Goal: Navigation & Orientation: Find specific page/section

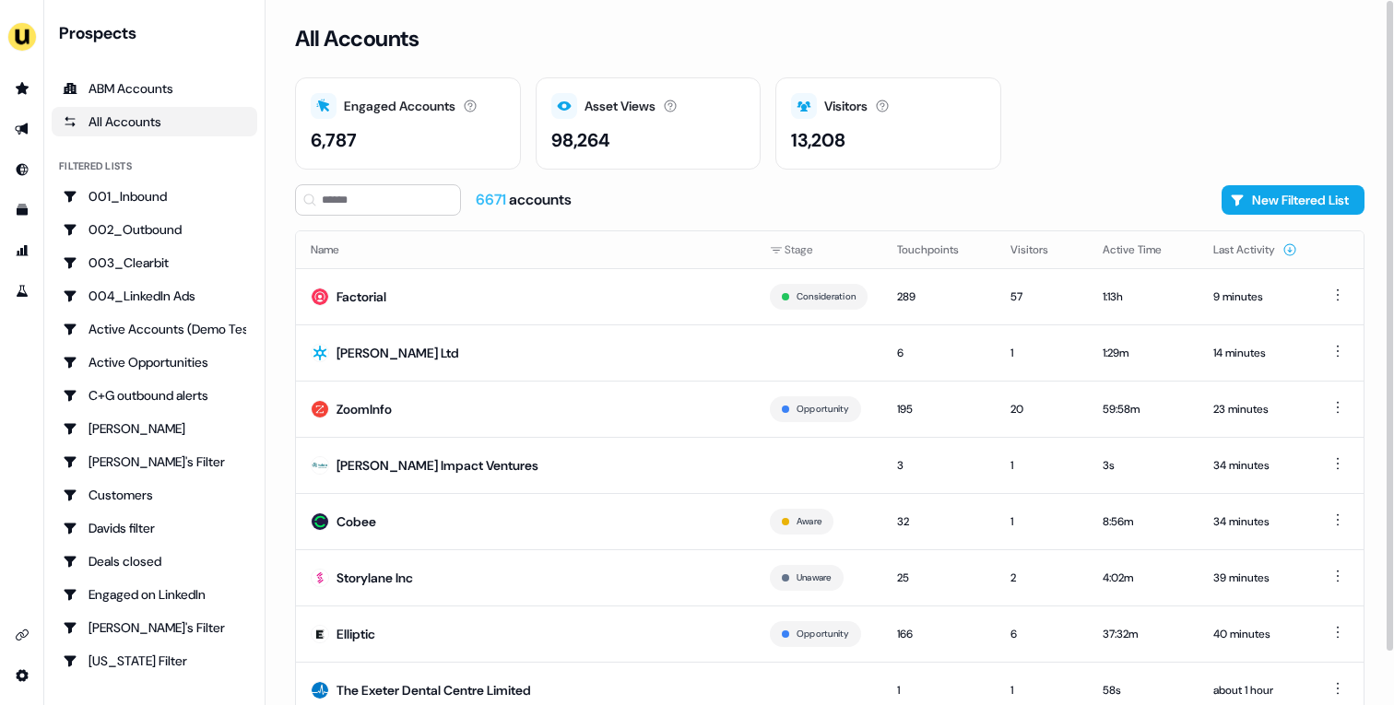
scroll to position [57, 0]
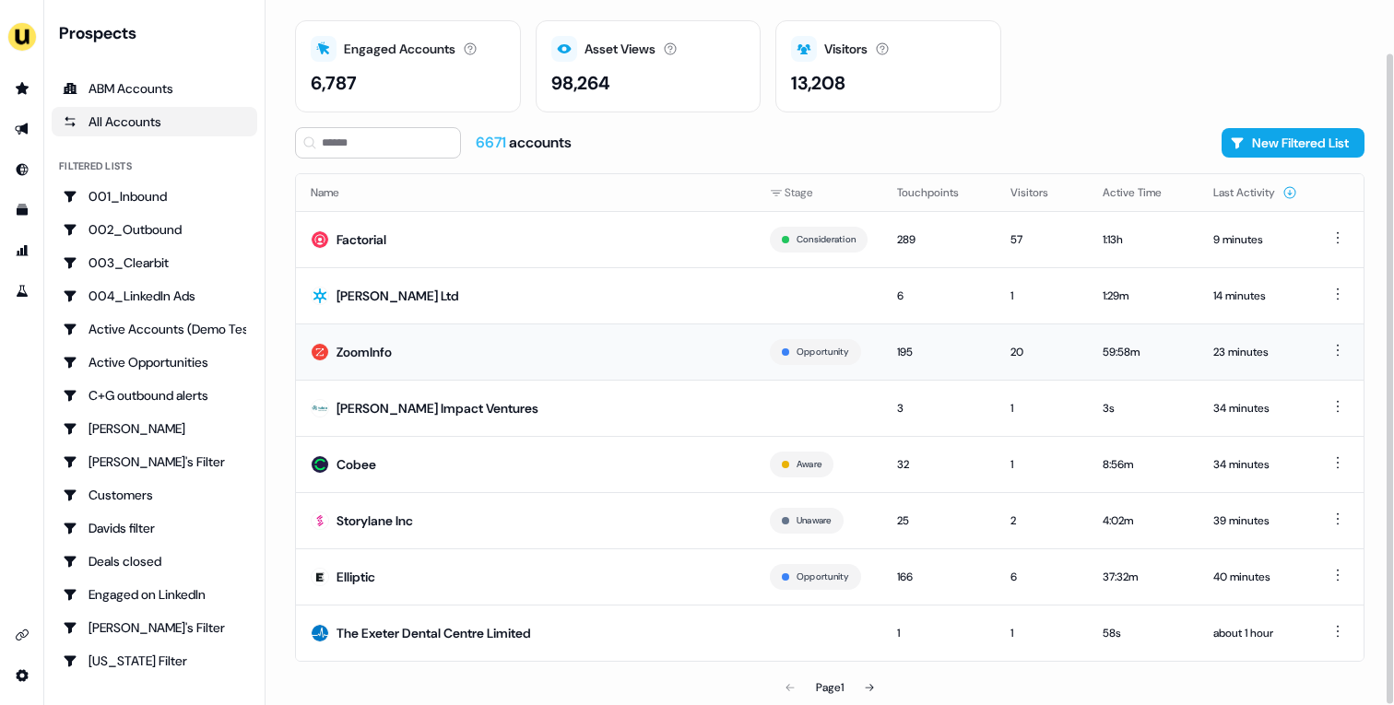
click at [422, 356] on td "ZoomInfo" at bounding box center [525, 352] width 459 height 56
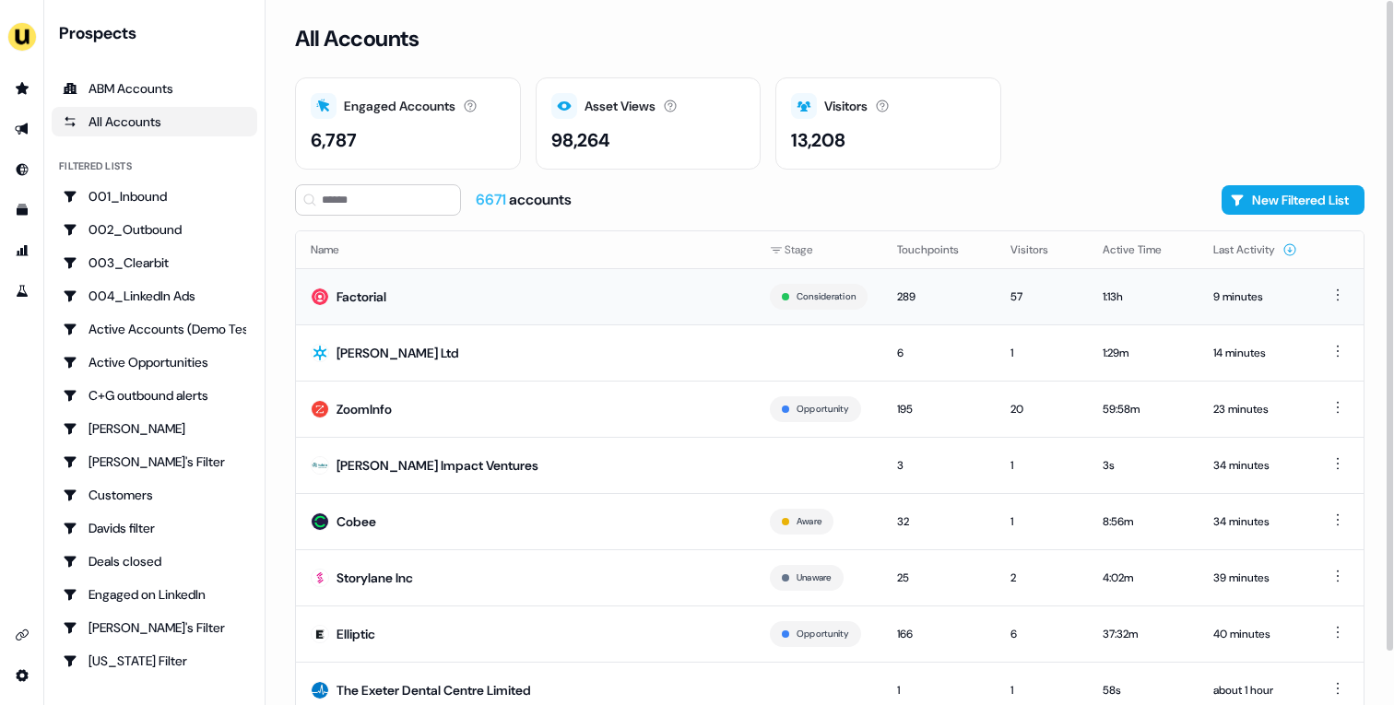
click at [409, 309] on td "Factorial" at bounding box center [525, 296] width 459 height 56
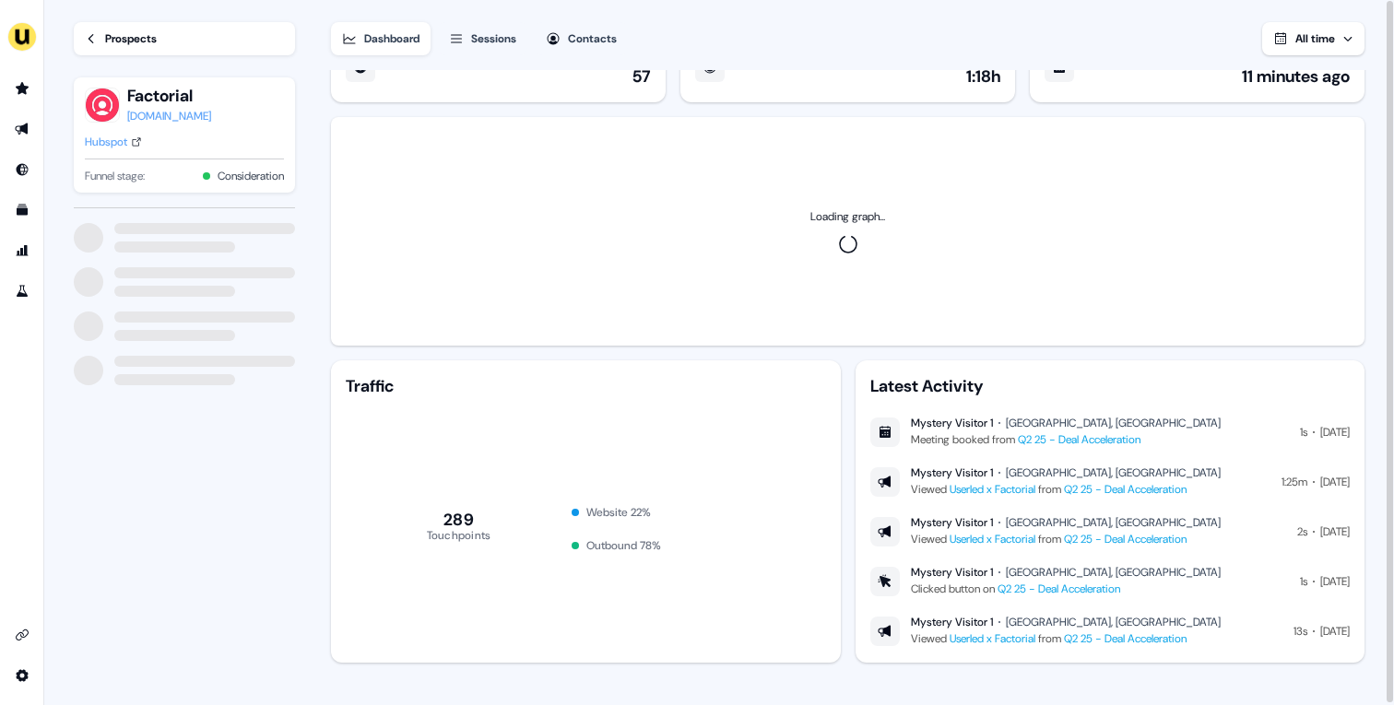
scroll to position [47, 0]
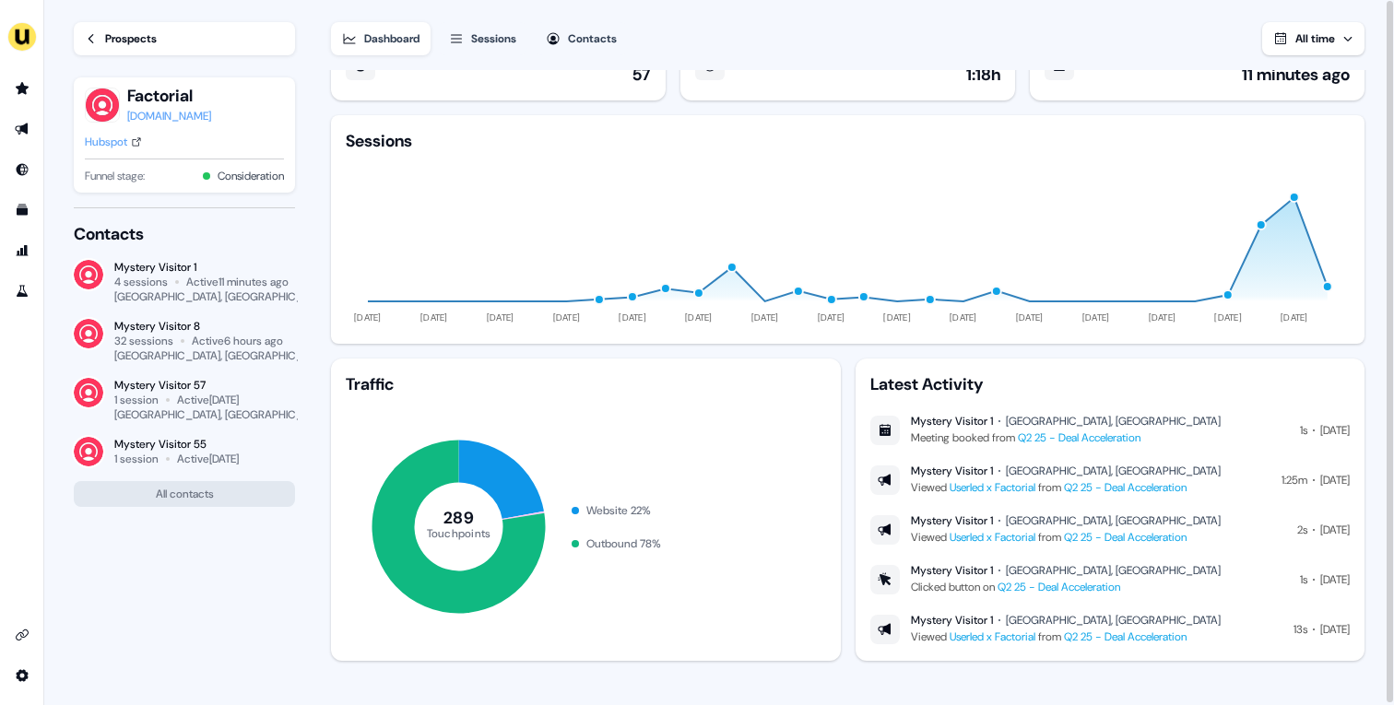
click at [499, 32] on div "Sessions" at bounding box center [493, 39] width 45 height 18
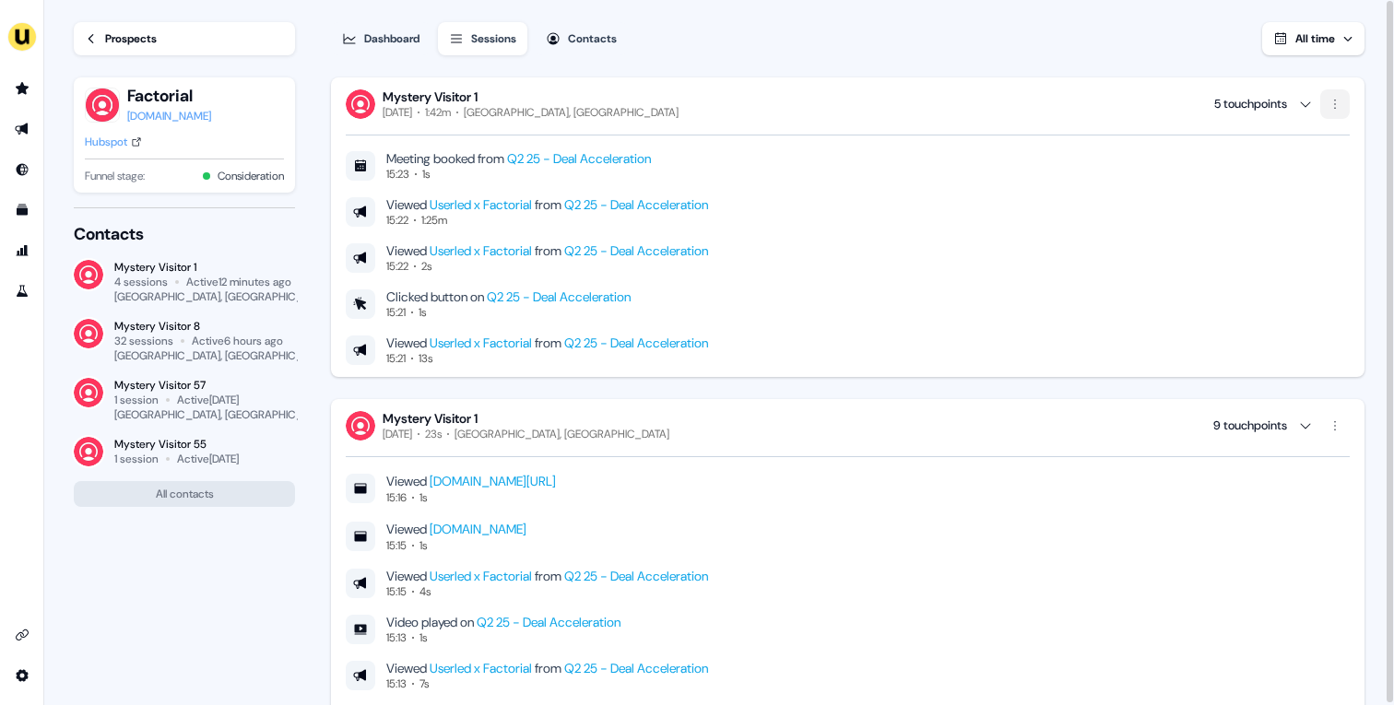
click at [1332, 91] on html "For the best experience switch devices to a bigger screen. Go to Userled.io Loa…" at bounding box center [697, 352] width 1394 height 705
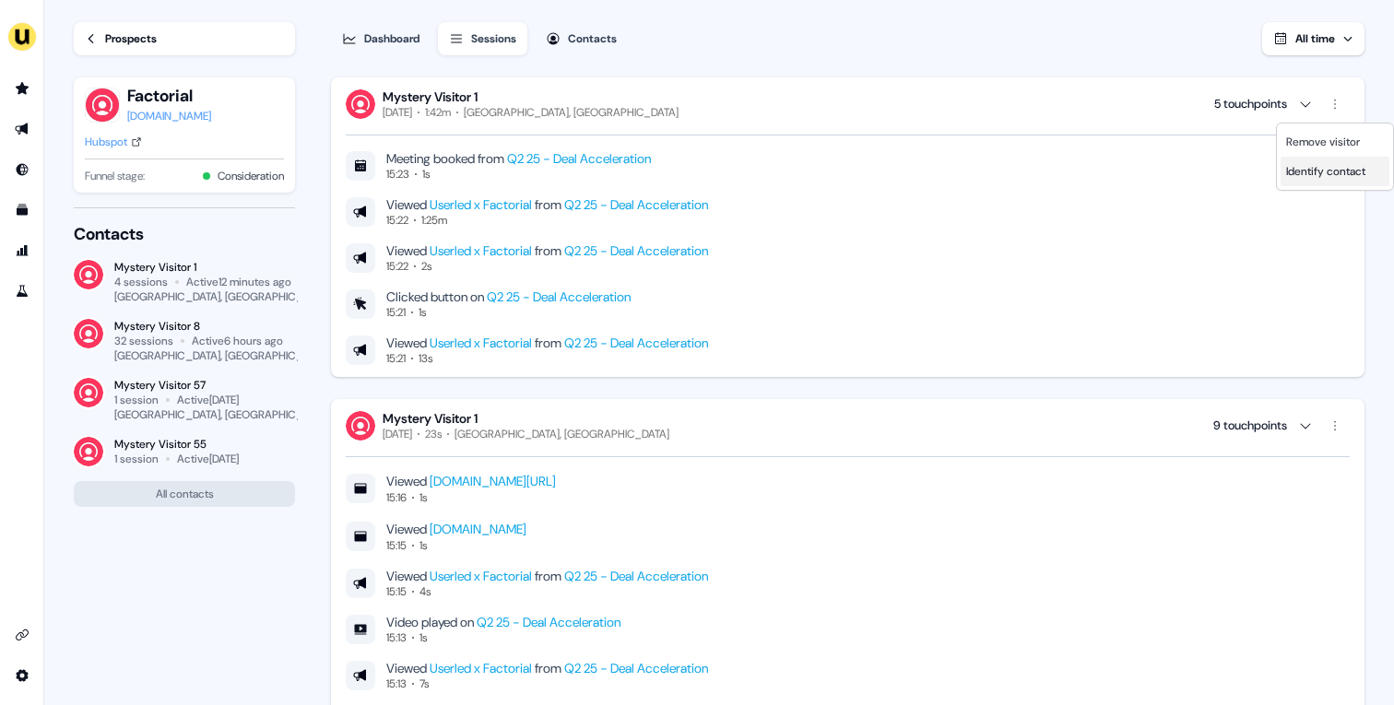
click at [1318, 171] on span "Identify contact" at bounding box center [1325, 171] width 79 height 15
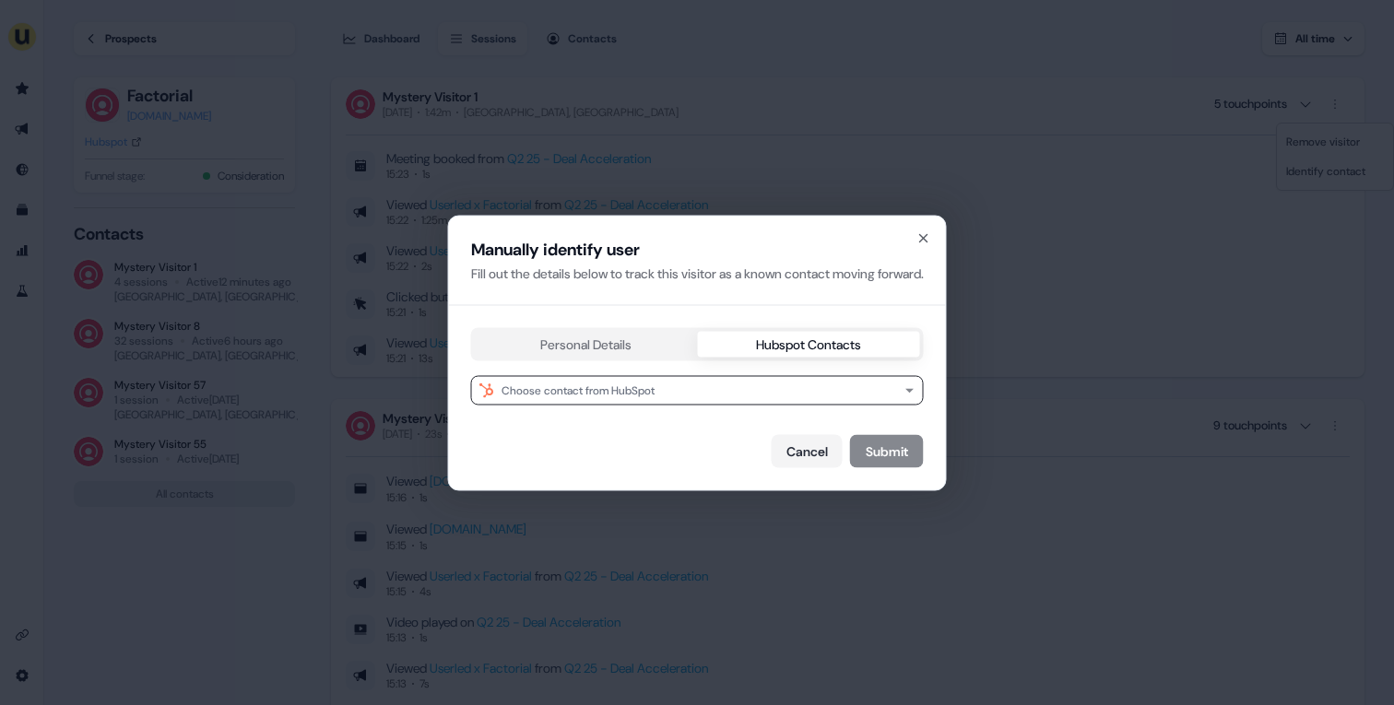
click at [765, 254] on div "Manually identify user Fill out the details below to track this visitor as a kn…" at bounding box center [697, 353] width 497 height 274
click at [622, 394] on div "Choose contact from HubSpot" at bounding box center [578, 390] width 153 height 18
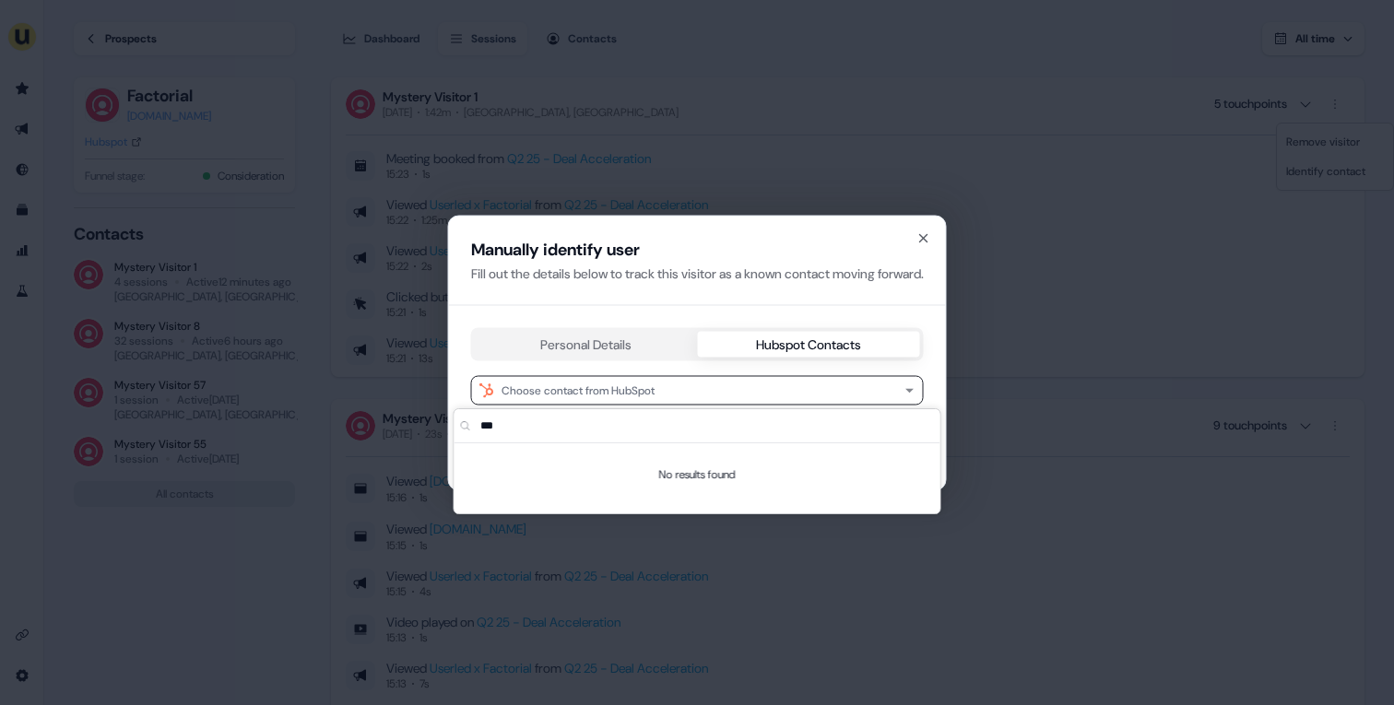
type input "***"
click at [519, 329] on div "Personal Details Hubspot Contacts" at bounding box center [697, 343] width 453 height 33
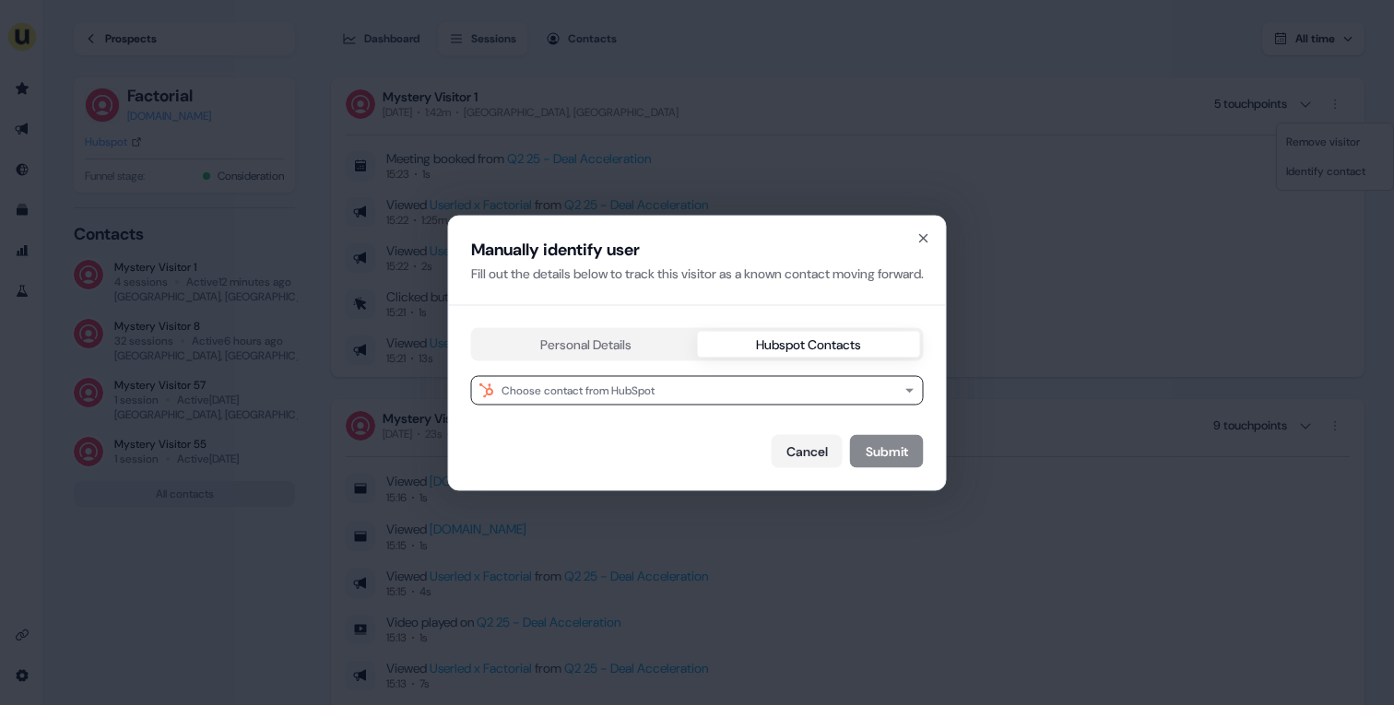
click at [519, 345] on div "Personal Details Hubspot Contacts Choose contact from HubSpot Cancel Submit" at bounding box center [697, 397] width 453 height 140
click at [822, 255] on div "Manually identify user Fill out the details below to track this visitor as a kn…" at bounding box center [697, 353] width 497 height 274
click at [697, 399] on button "Choose contact from HubSpot" at bounding box center [697, 390] width 453 height 30
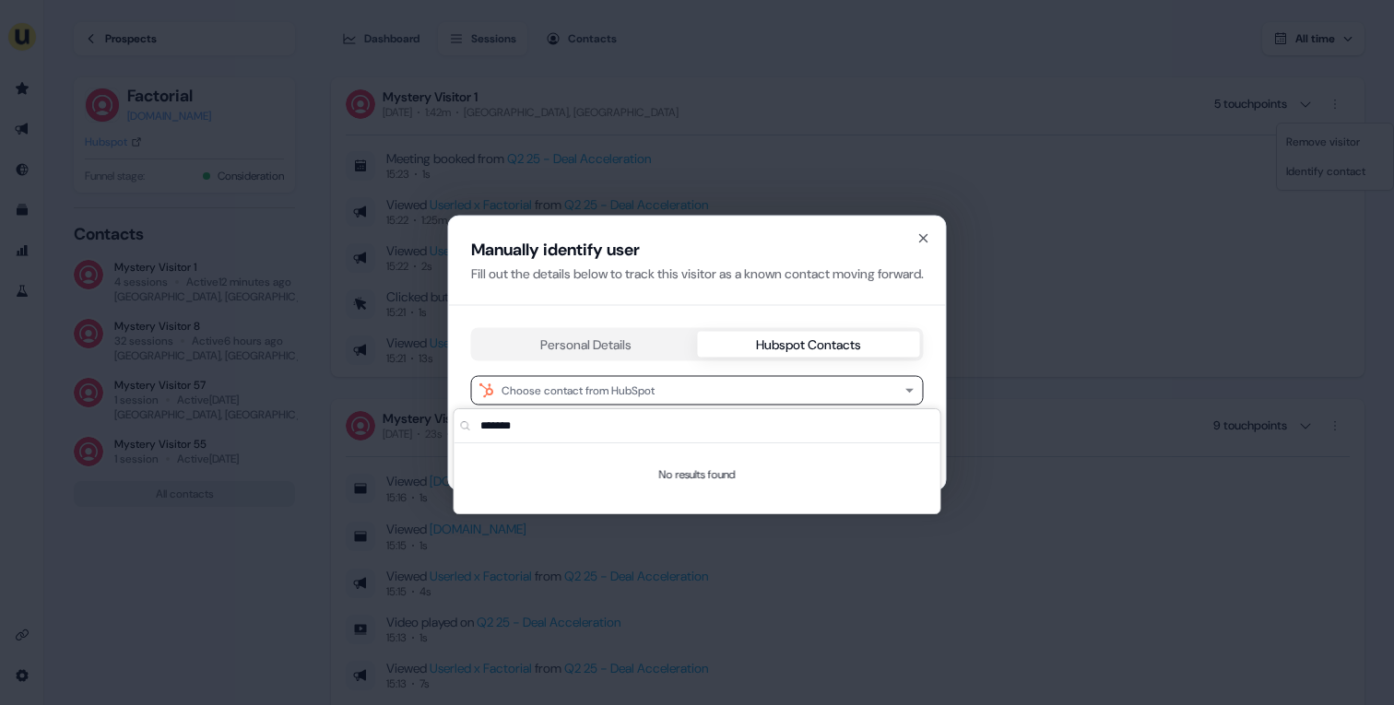
type input "*******"
drag, startPoint x: 433, startPoint y: 141, endPoint x: 412, endPoint y: 67, distance: 76.8
click at [433, 141] on div "Manually identify user Fill out the details below to track this visitor as a kn…" at bounding box center [697, 352] width 1394 height 705
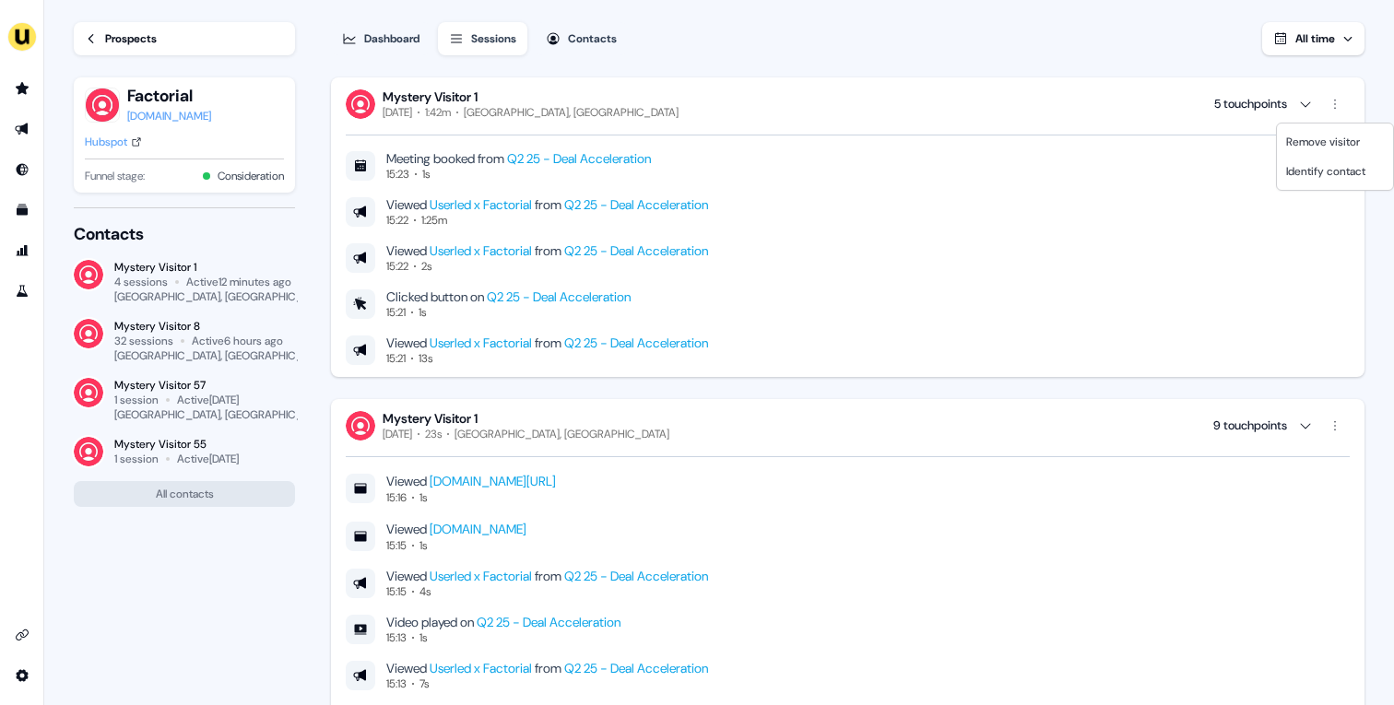
click at [139, 40] on html "For the best experience switch devices to a bigger screen. Go to Userled.io Loa…" at bounding box center [697, 352] width 1394 height 705
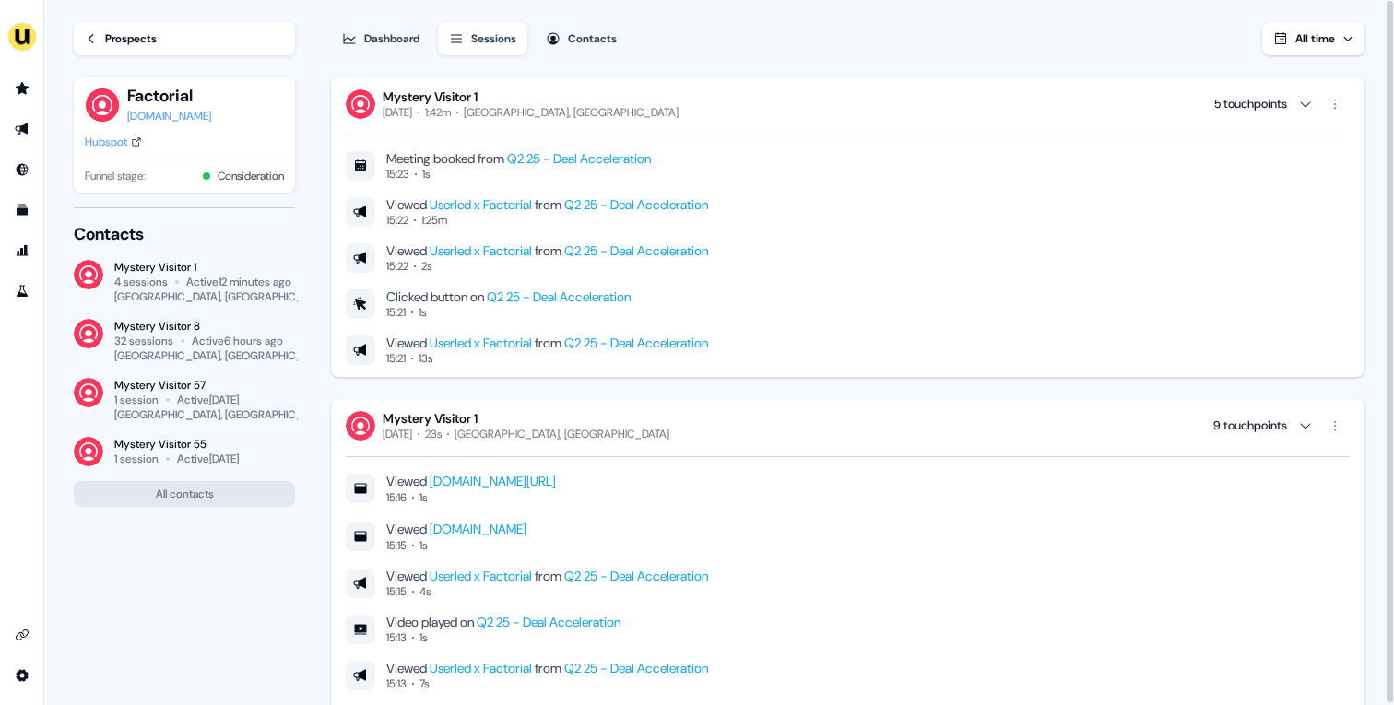
click at [139, 40] on div "Prospects" at bounding box center [131, 39] width 52 height 18
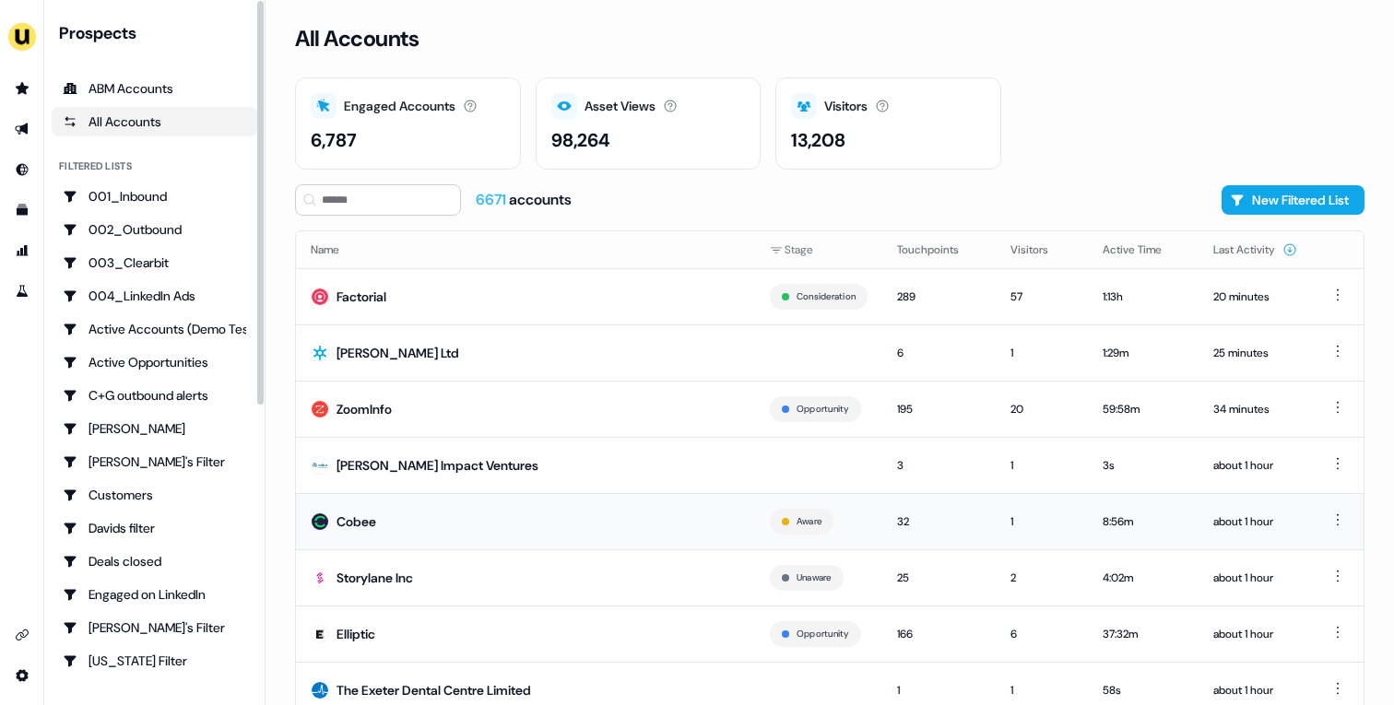
scroll to position [57, 0]
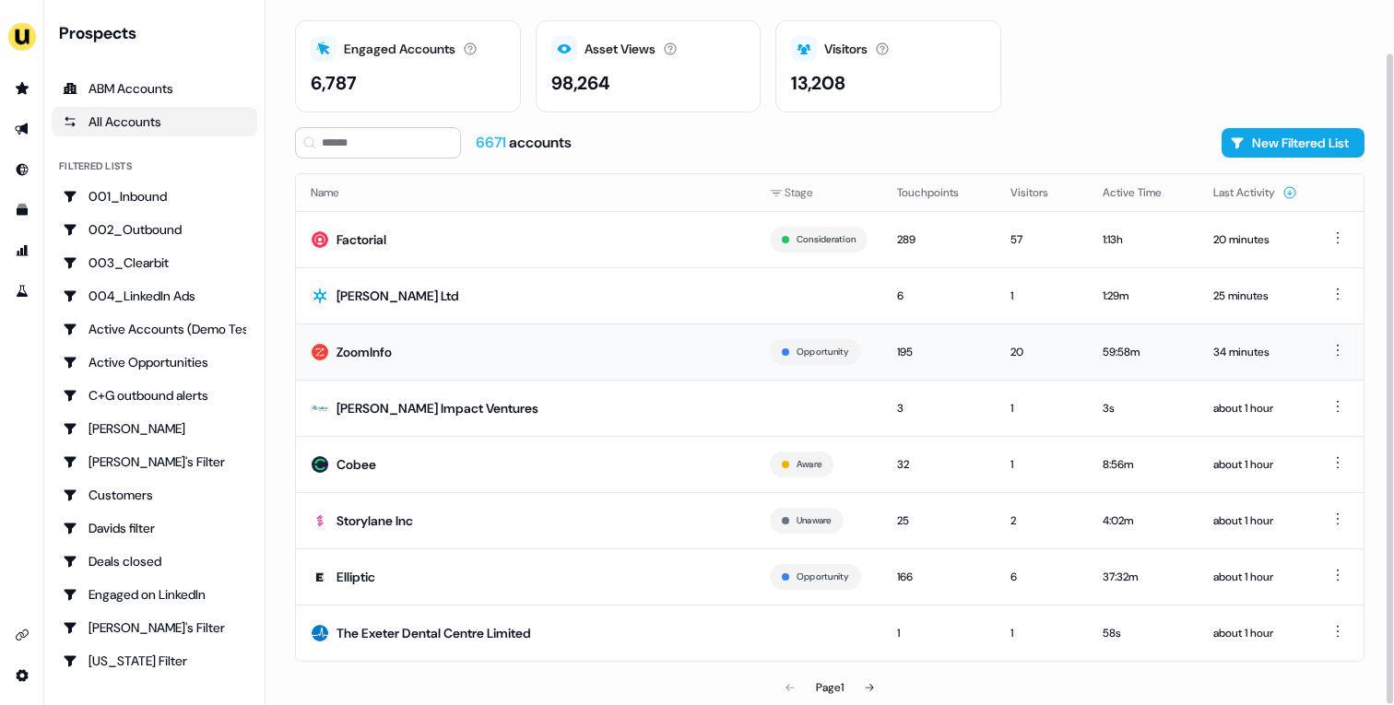
click at [440, 329] on td "ZoomInfo" at bounding box center [525, 352] width 459 height 56
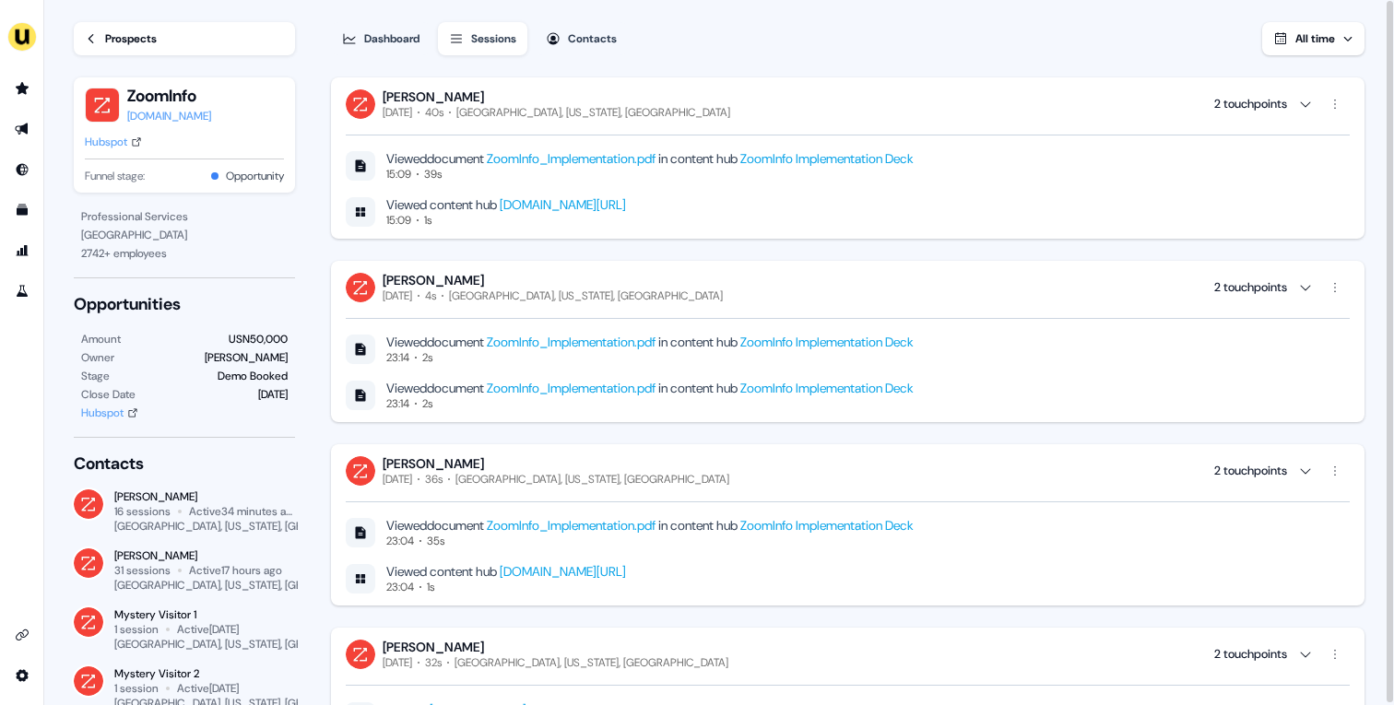
click at [108, 41] on div "Prospects" at bounding box center [131, 39] width 52 height 18
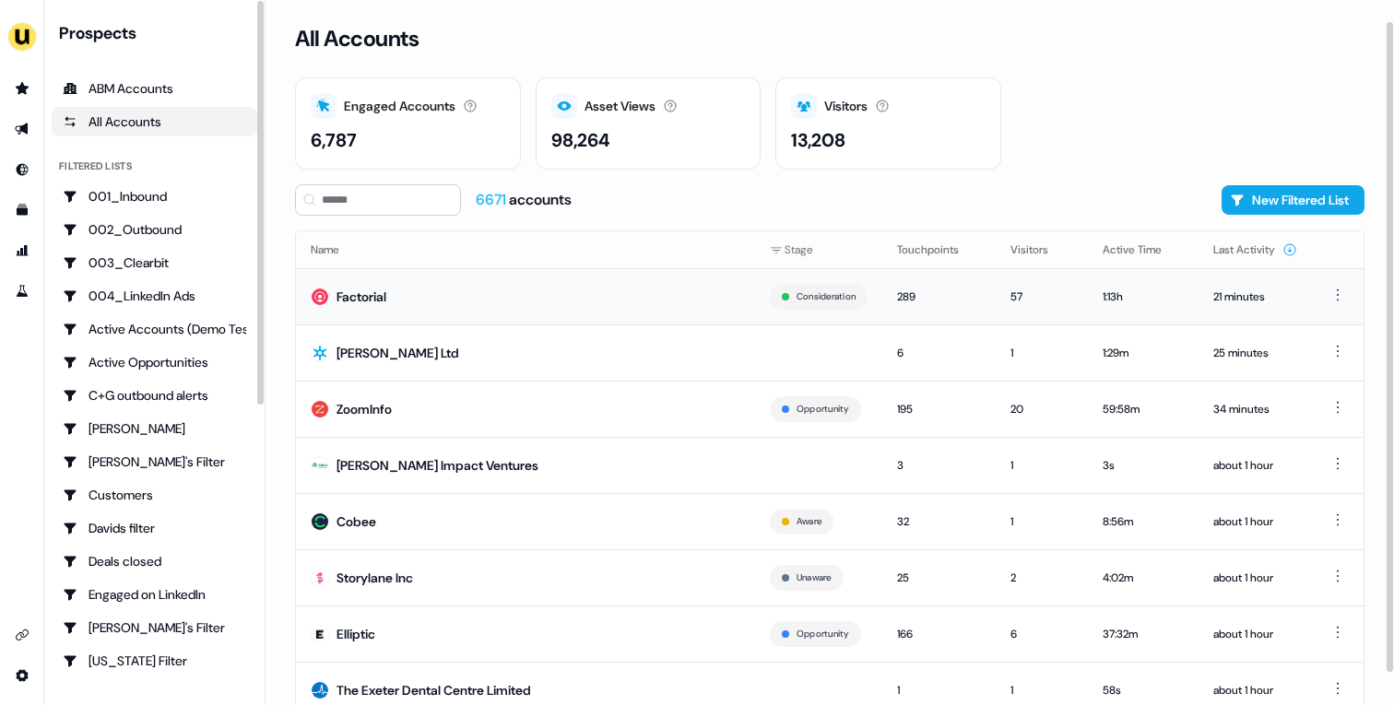
scroll to position [57, 0]
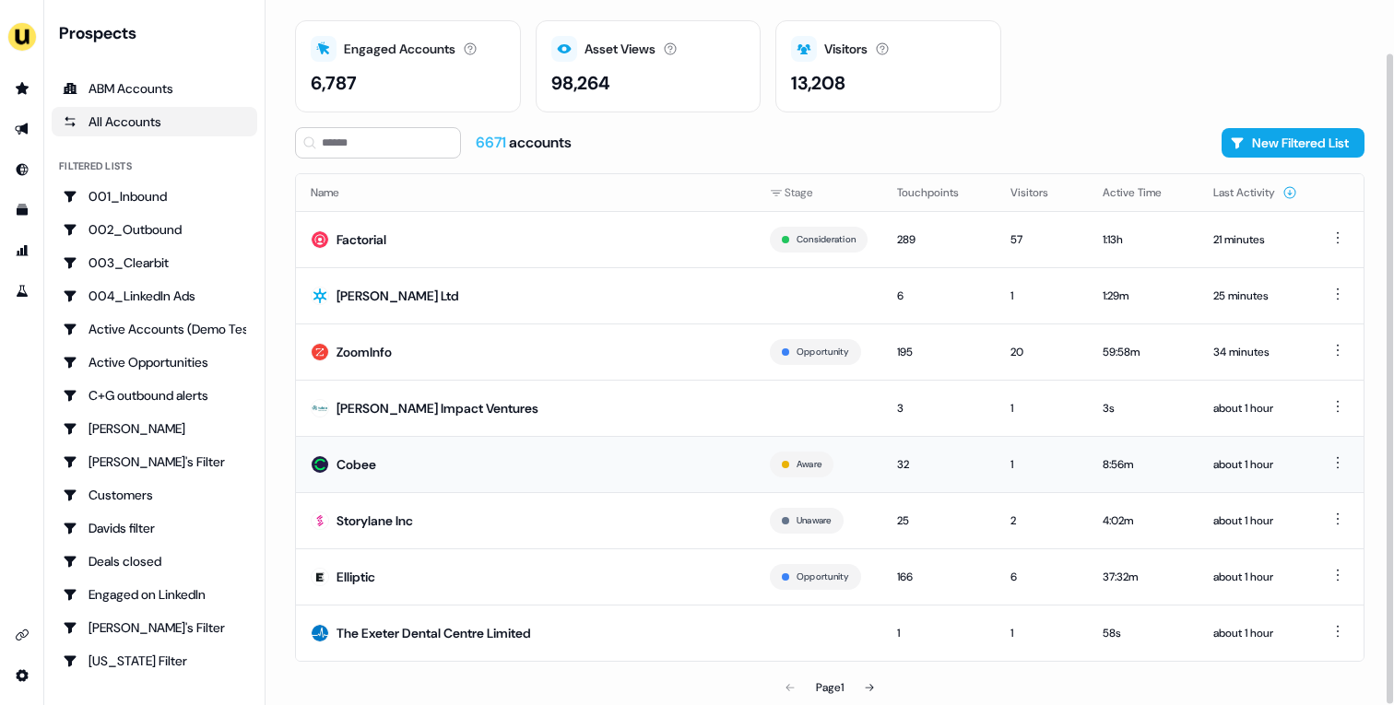
click at [534, 445] on td "Cobee" at bounding box center [525, 464] width 459 height 56
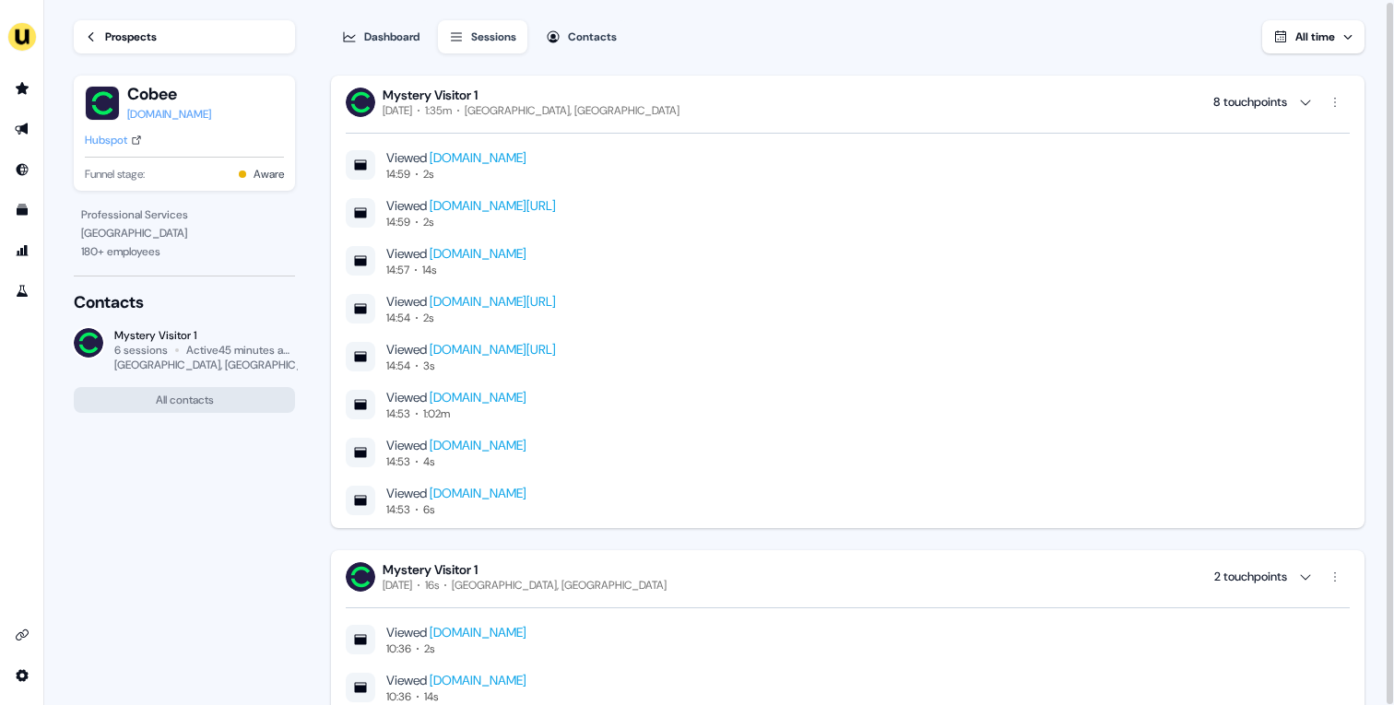
click at [157, 38] on div "Prospects" at bounding box center [131, 37] width 52 height 18
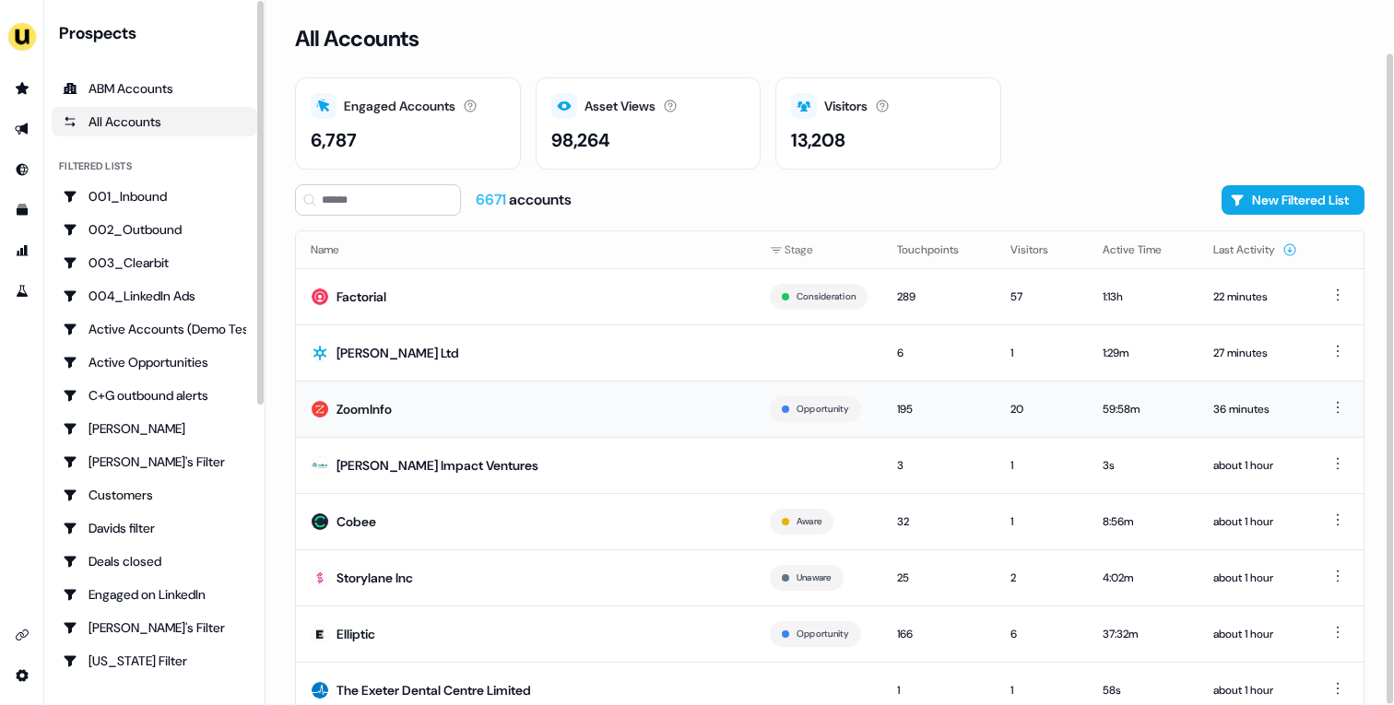
scroll to position [57, 0]
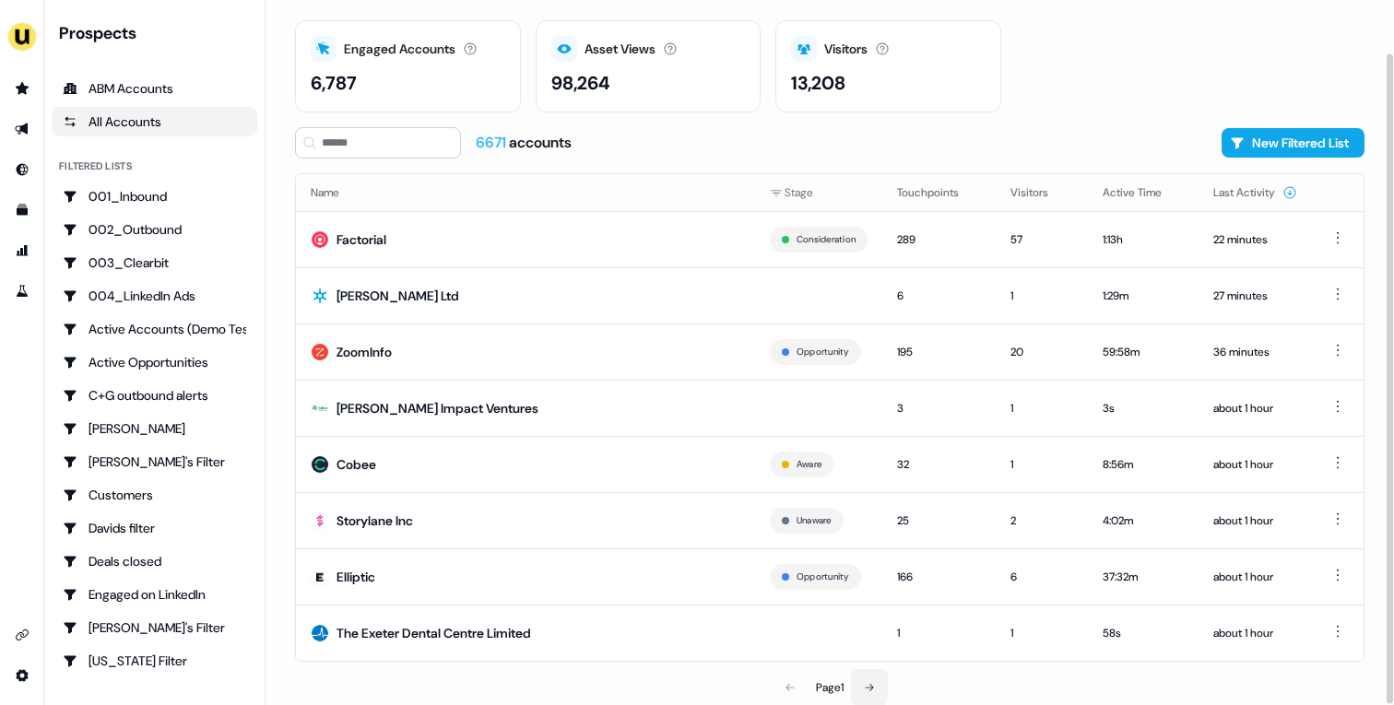
click at [882, 652] on button at bounding box center [869, 687] width 37 height 37
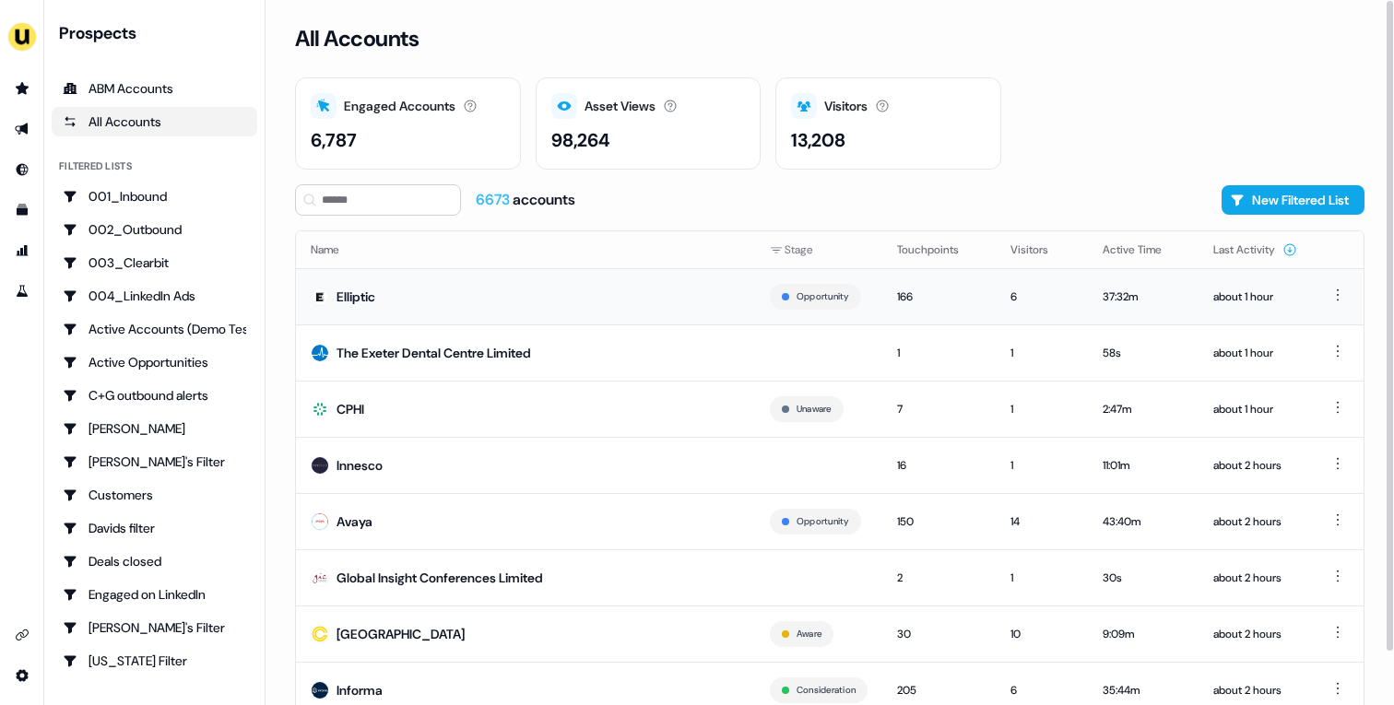
scroll to position [57, 0]
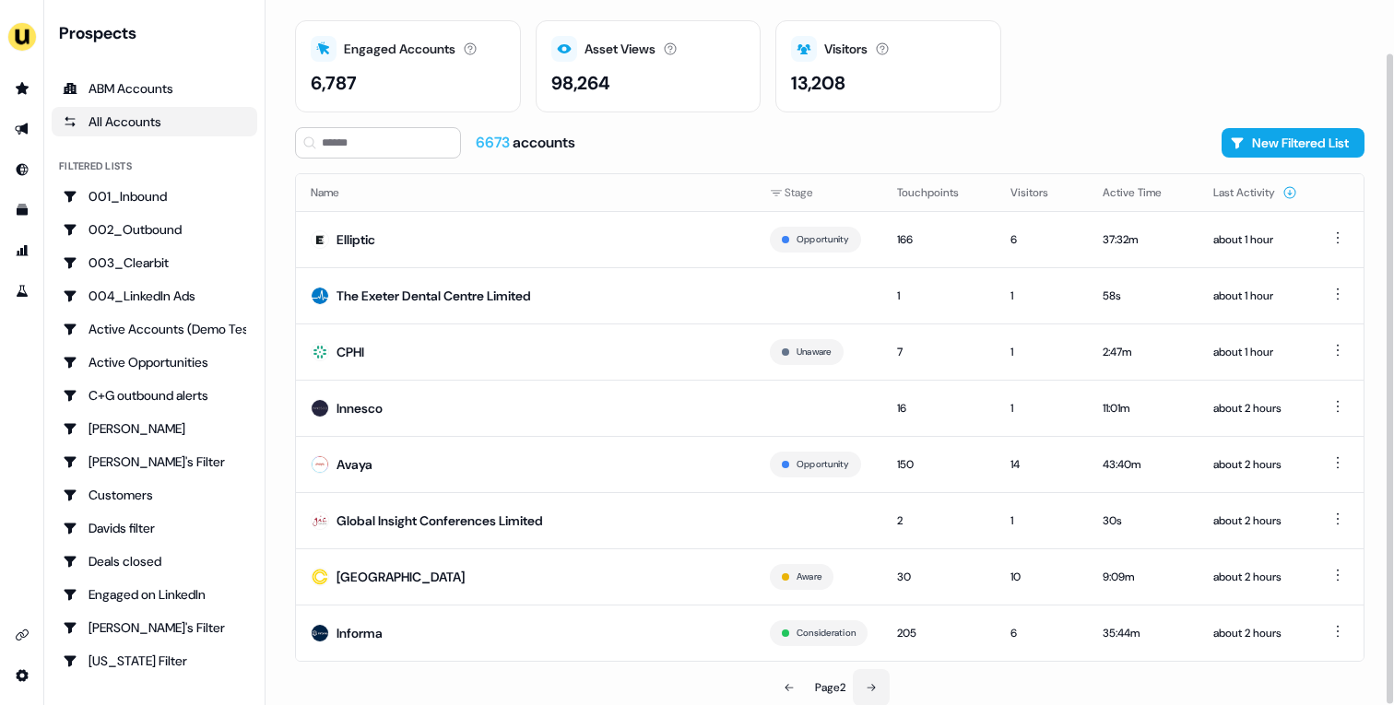
click at [879, 652] on button at bounding box center [871, 687] width 37 height 37
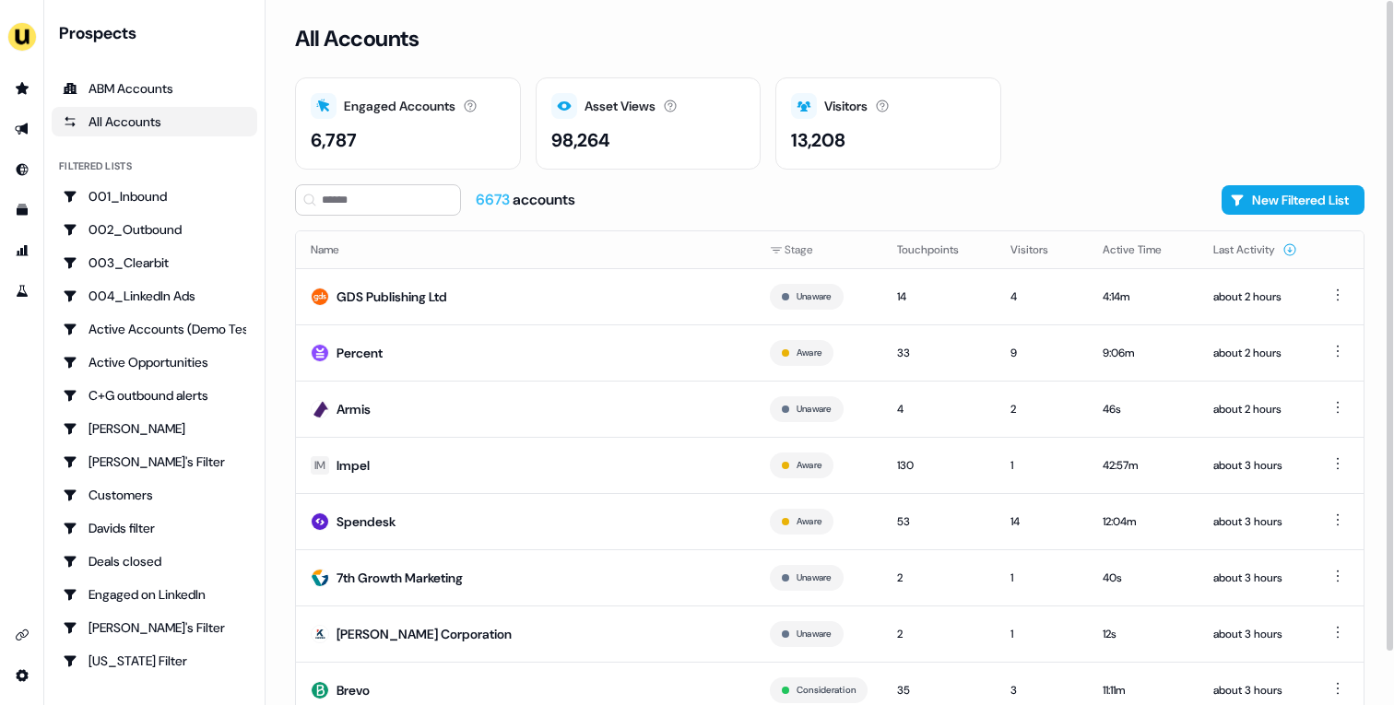
scroll to position [57, 0]
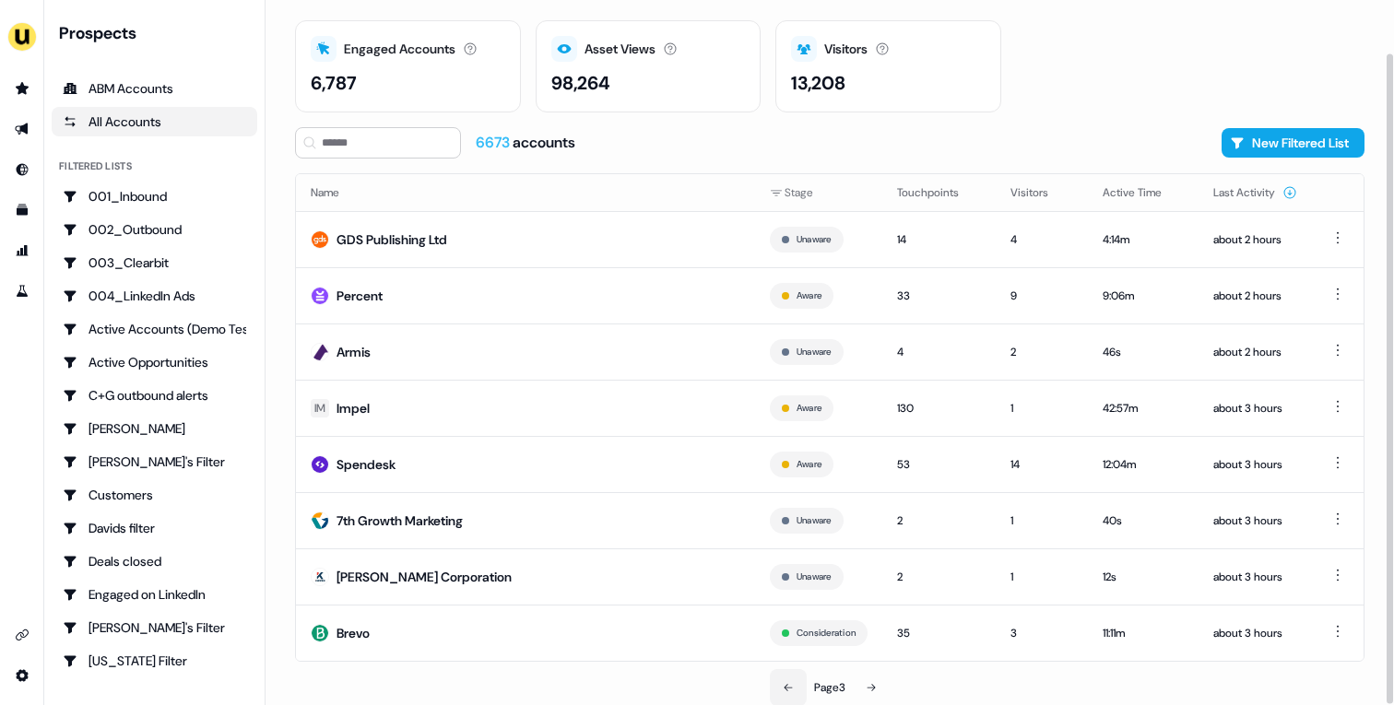
click at [781, 652] on button at bounding box center [788, 687] width 37 height 37
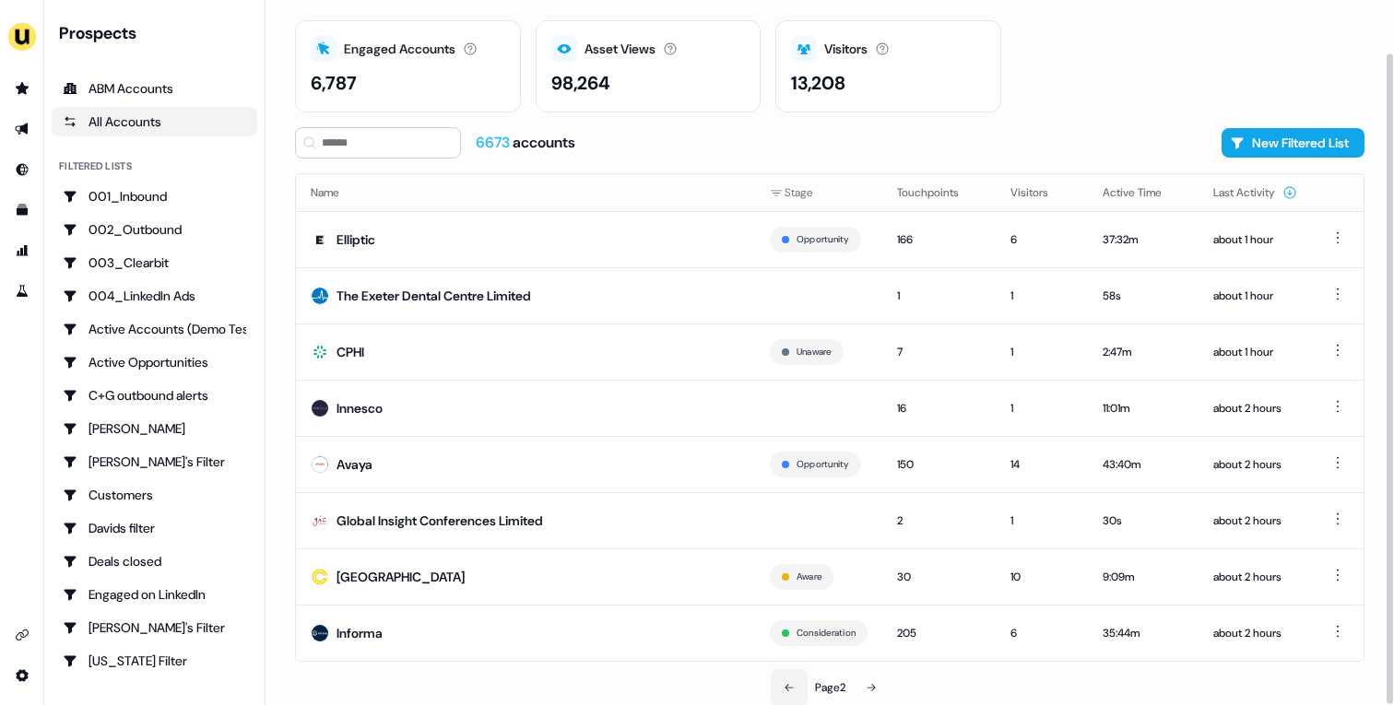
click at [781, 652] on button at bounding box center [789, 687] width 37 height 37
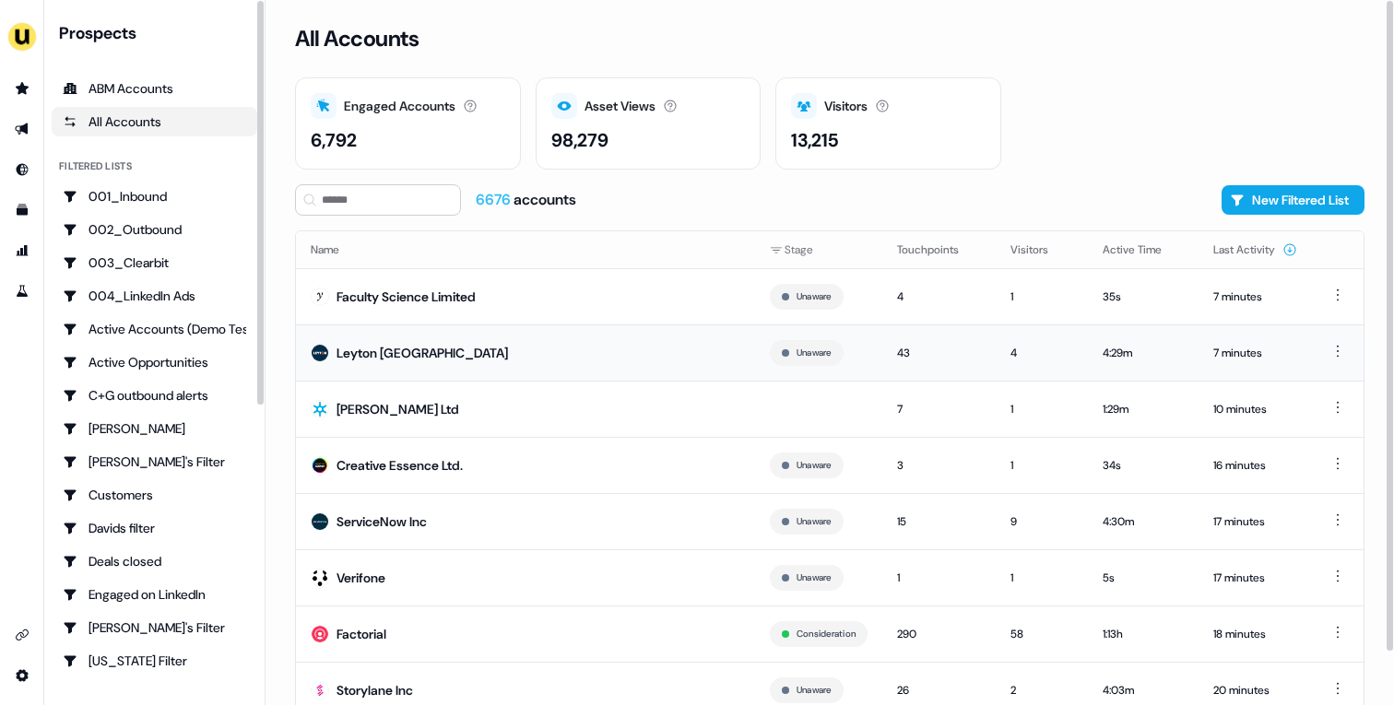
scroll to position [57, 0]
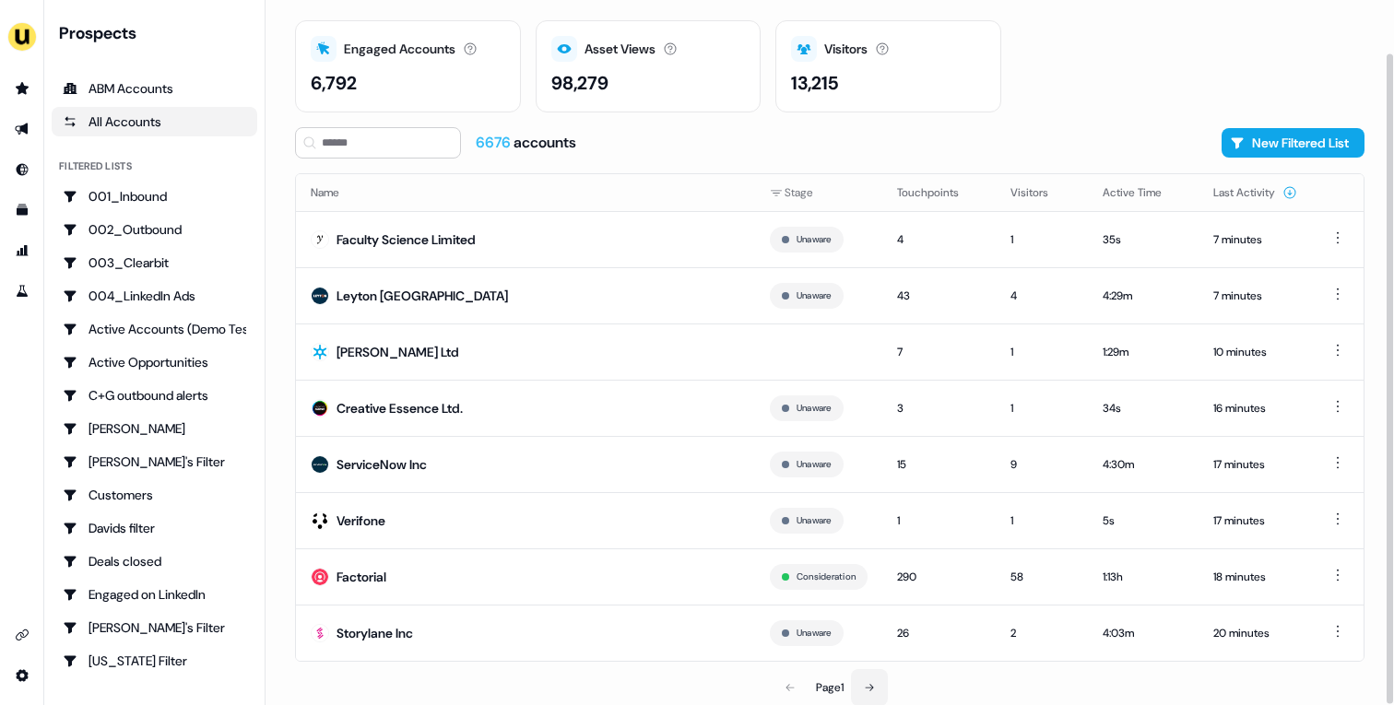
click at [862, 681] on button at bounding box center [869, 687] width 37 height 37
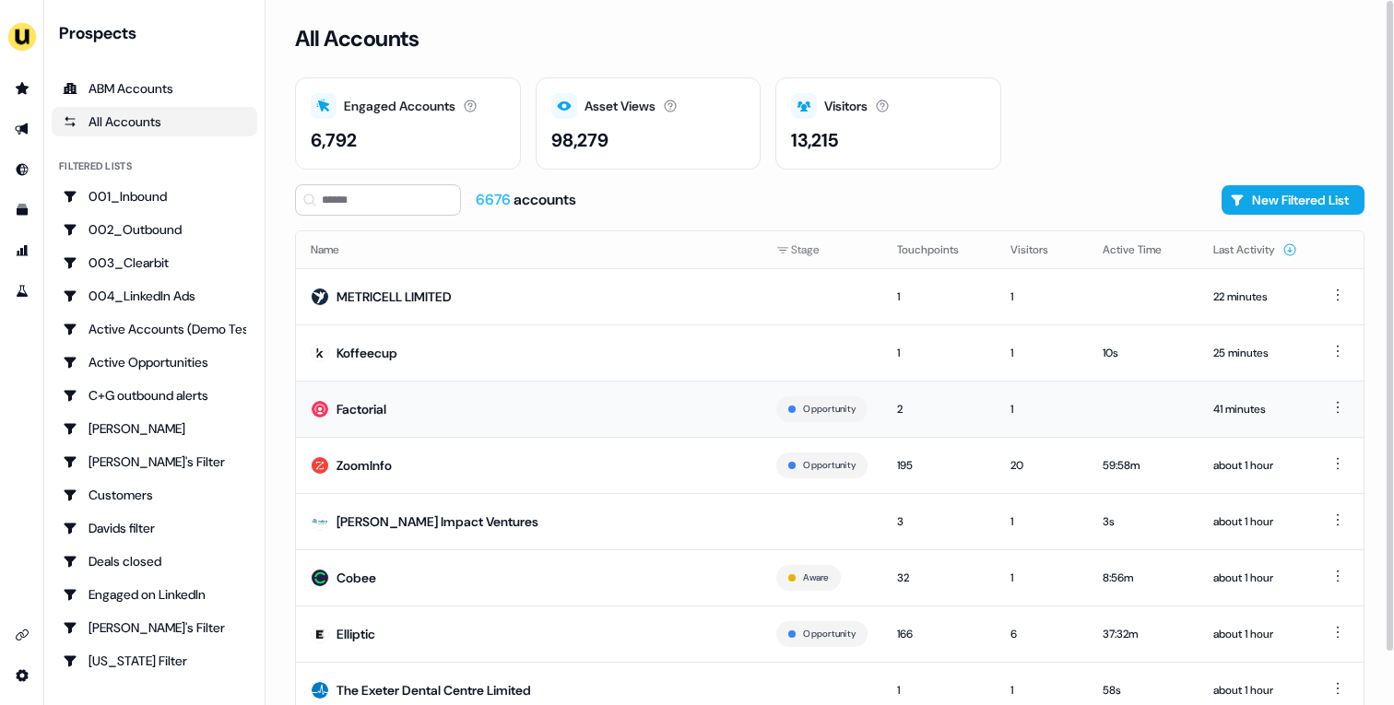
scroll to position [57, 0]
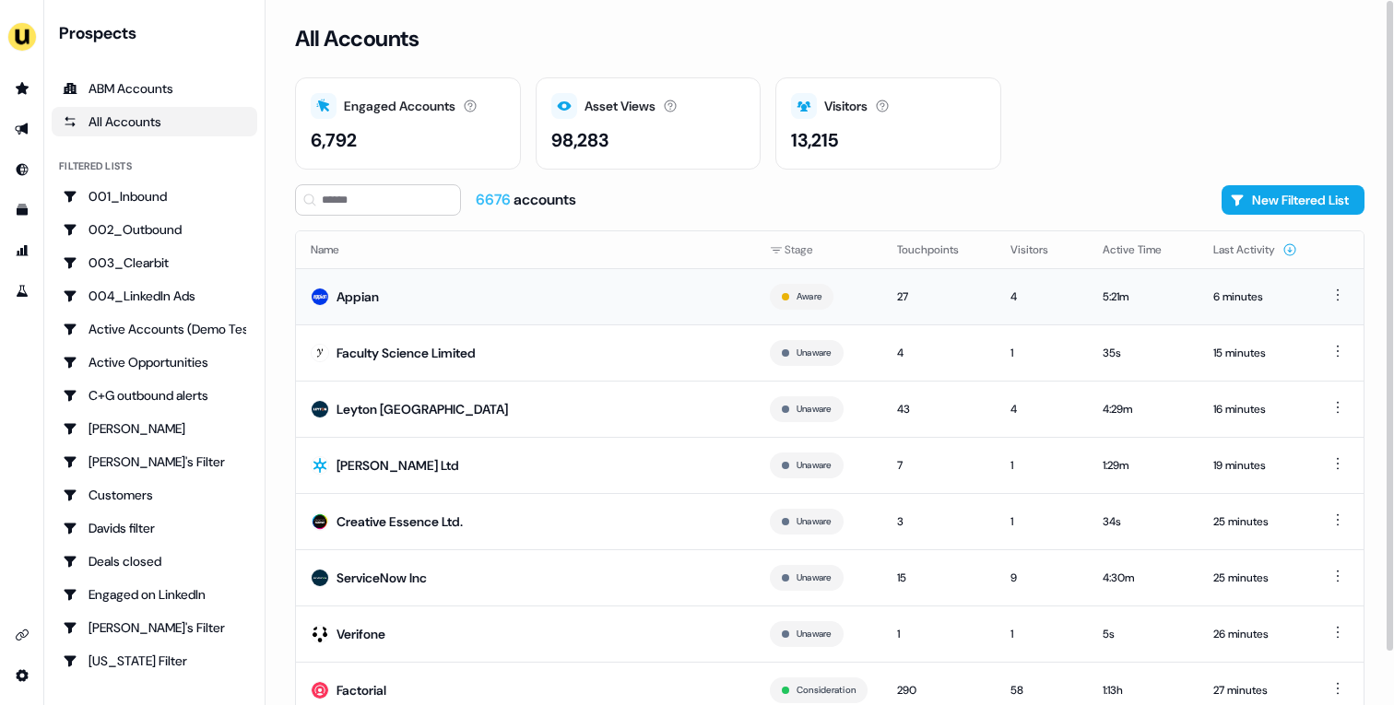
click at [570, 293] on td "Appian" at bounding box center [525, 296] width 459 height 56
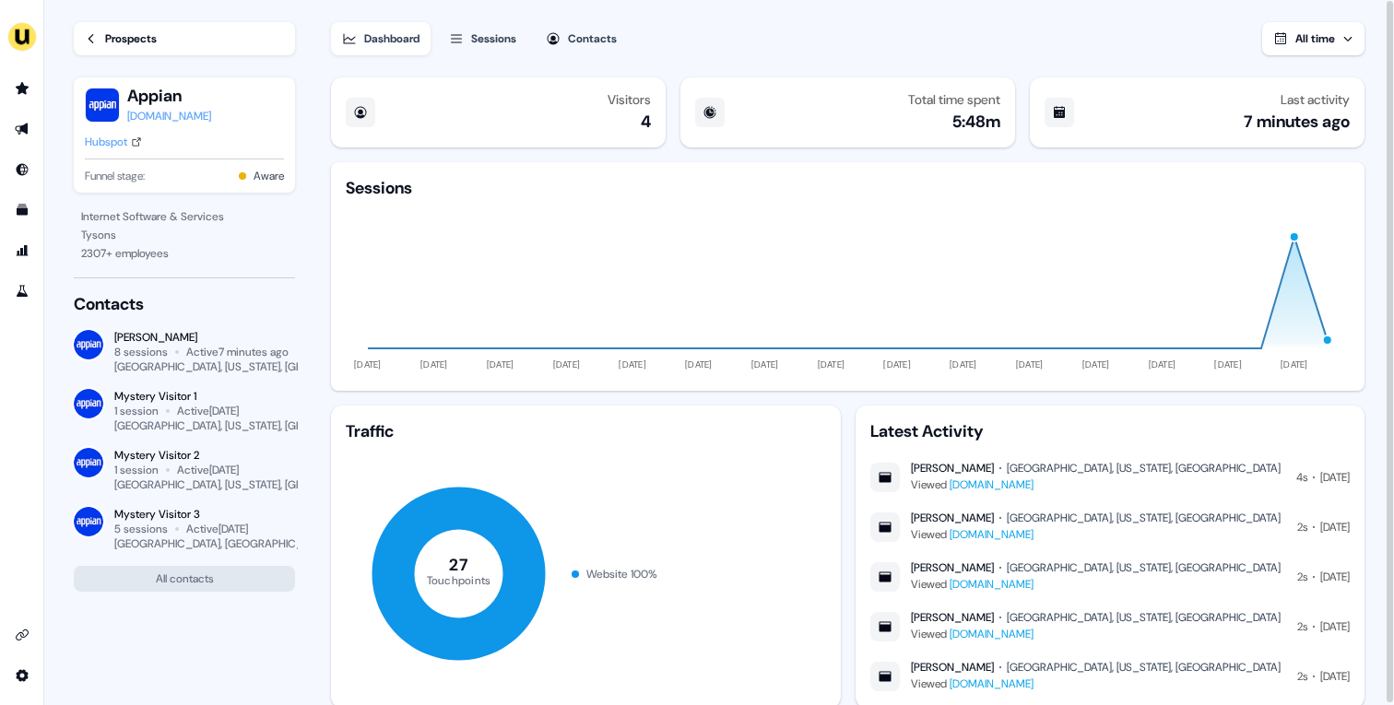
click at [119, 37] on div "Prospects" at bounding box center [131, 39] width 52 height 18
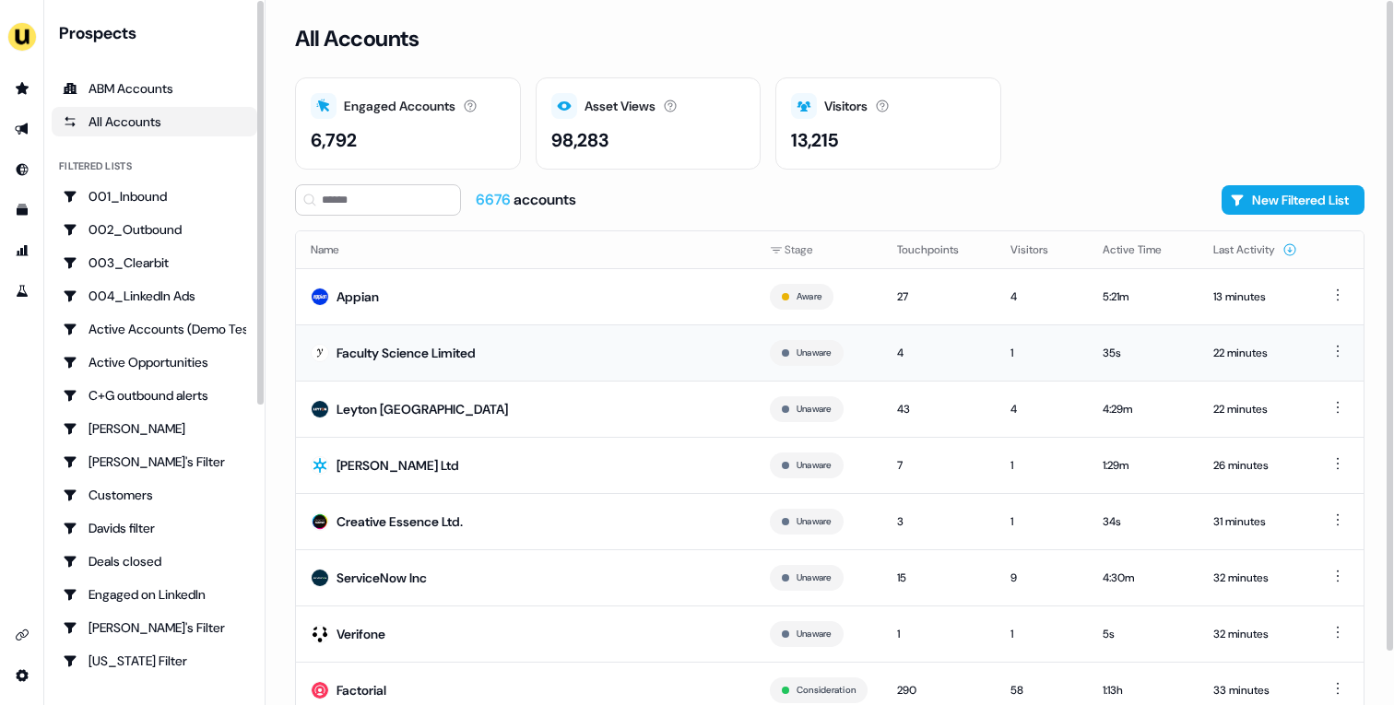
scroll to position [57, 0]
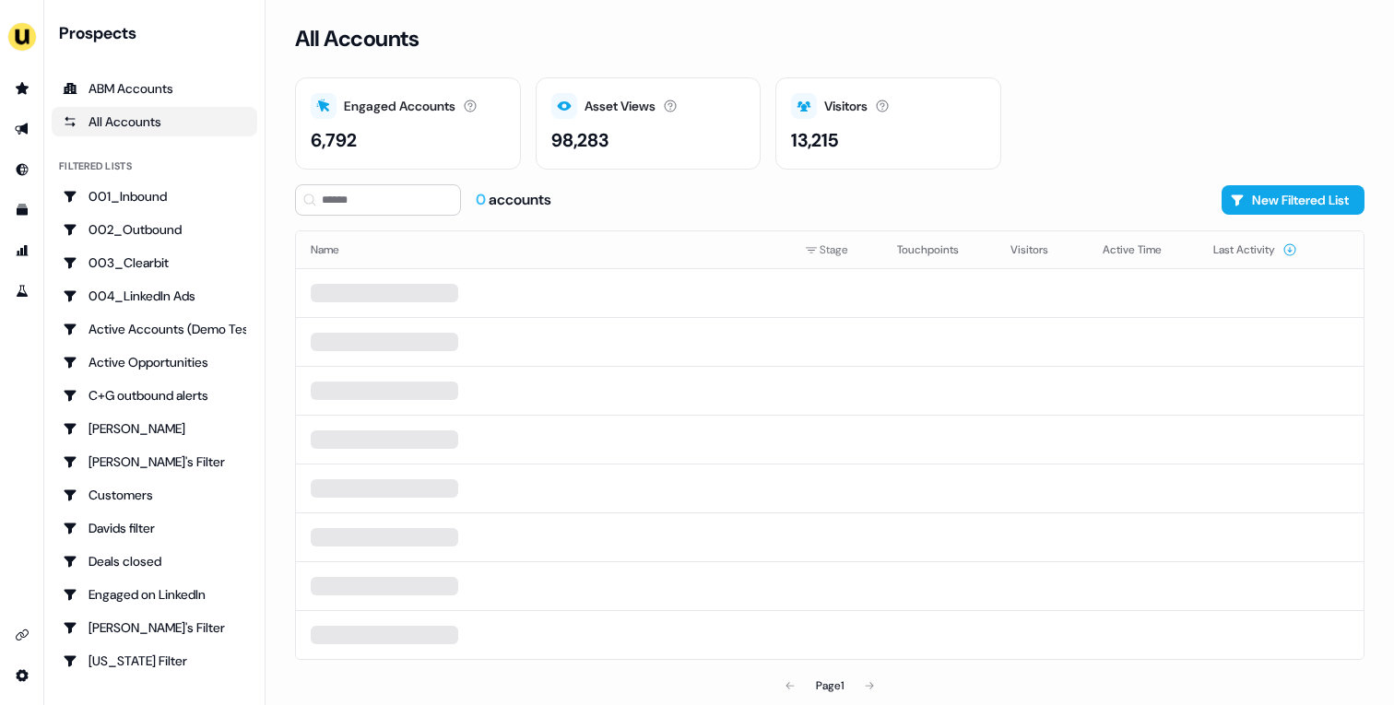
click at [738, 215] on div "0 accounts New Filtered List" at bounding box center [830, 199] width 1070 height 31
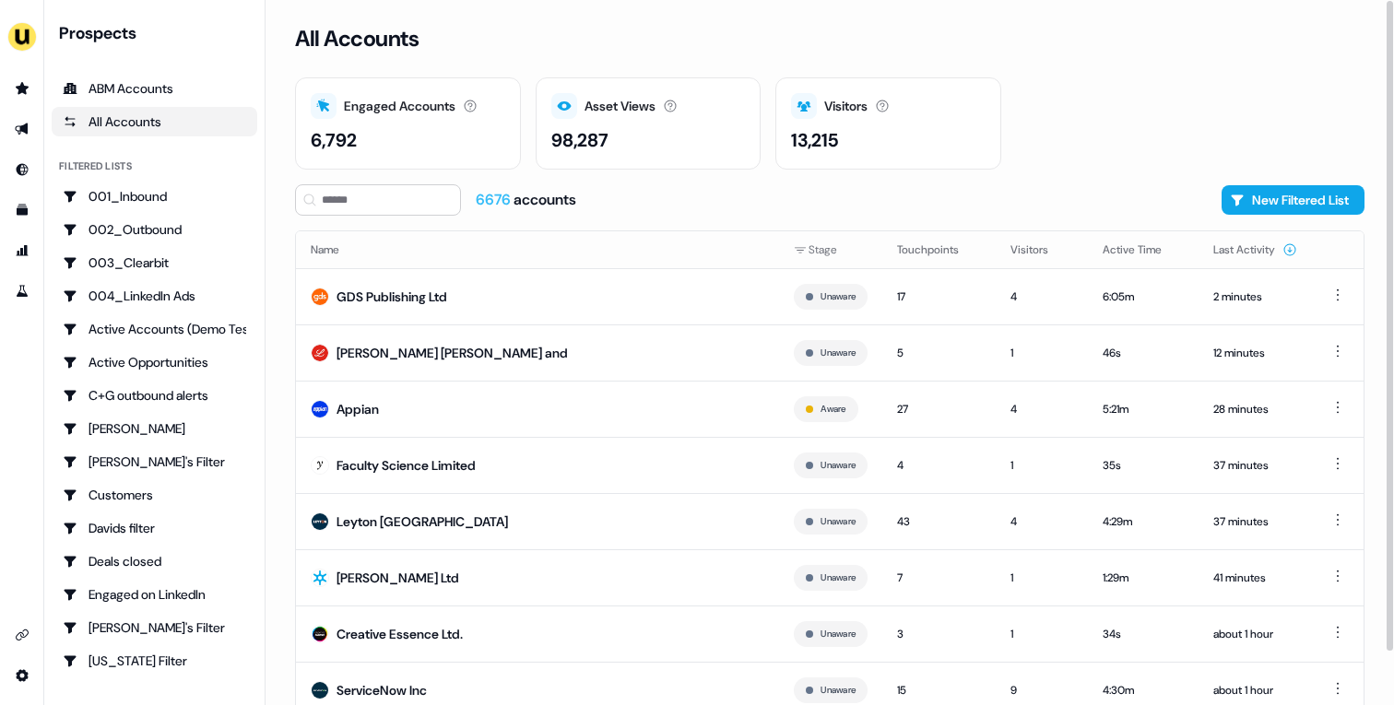
scroll to position [57, 0]
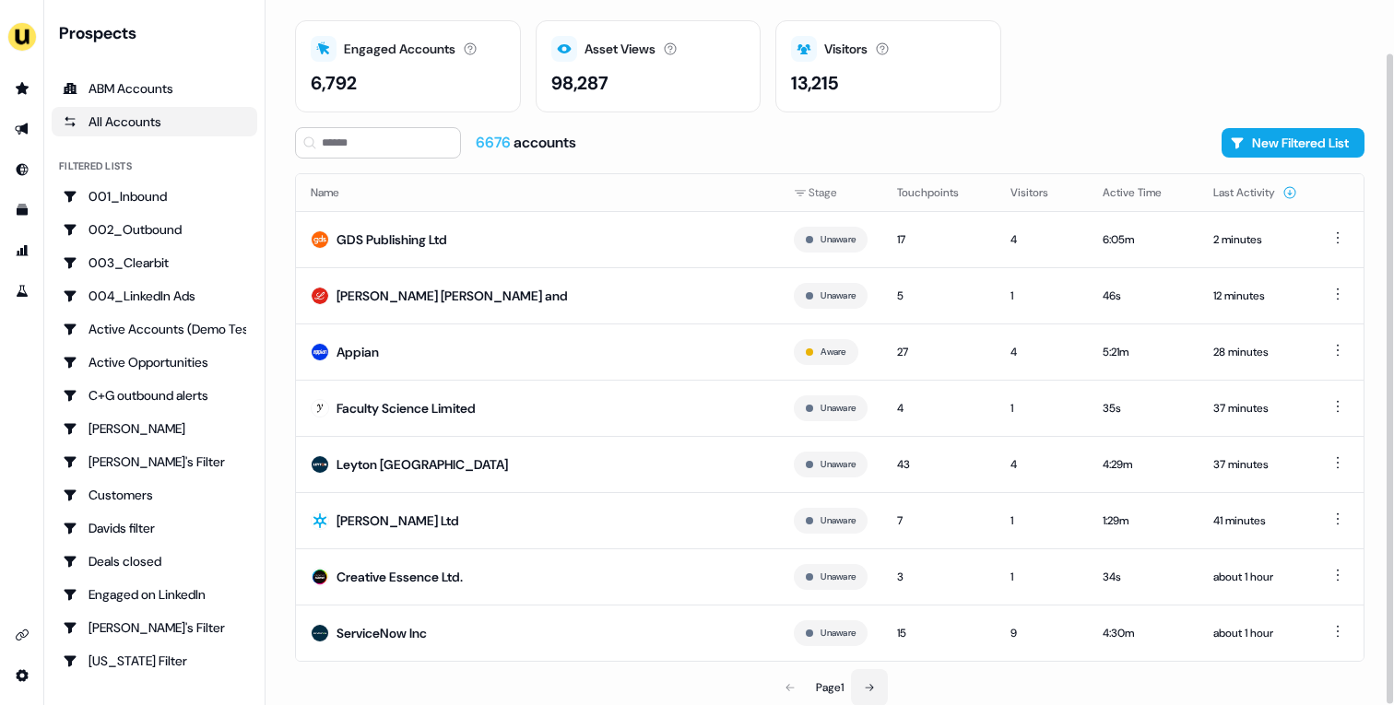
click at [866, 682] on icon at bounding box center [869, 687] width 11 height 11
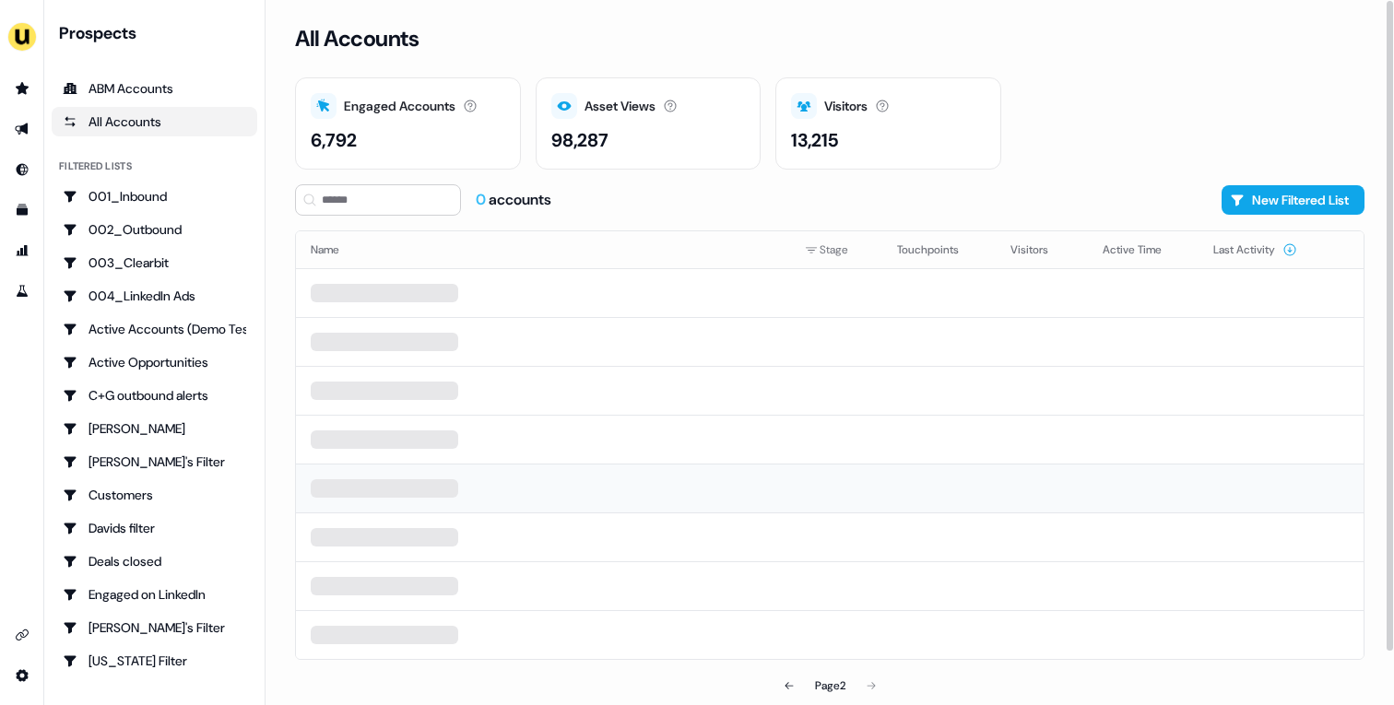
scroll to position [57, 0]
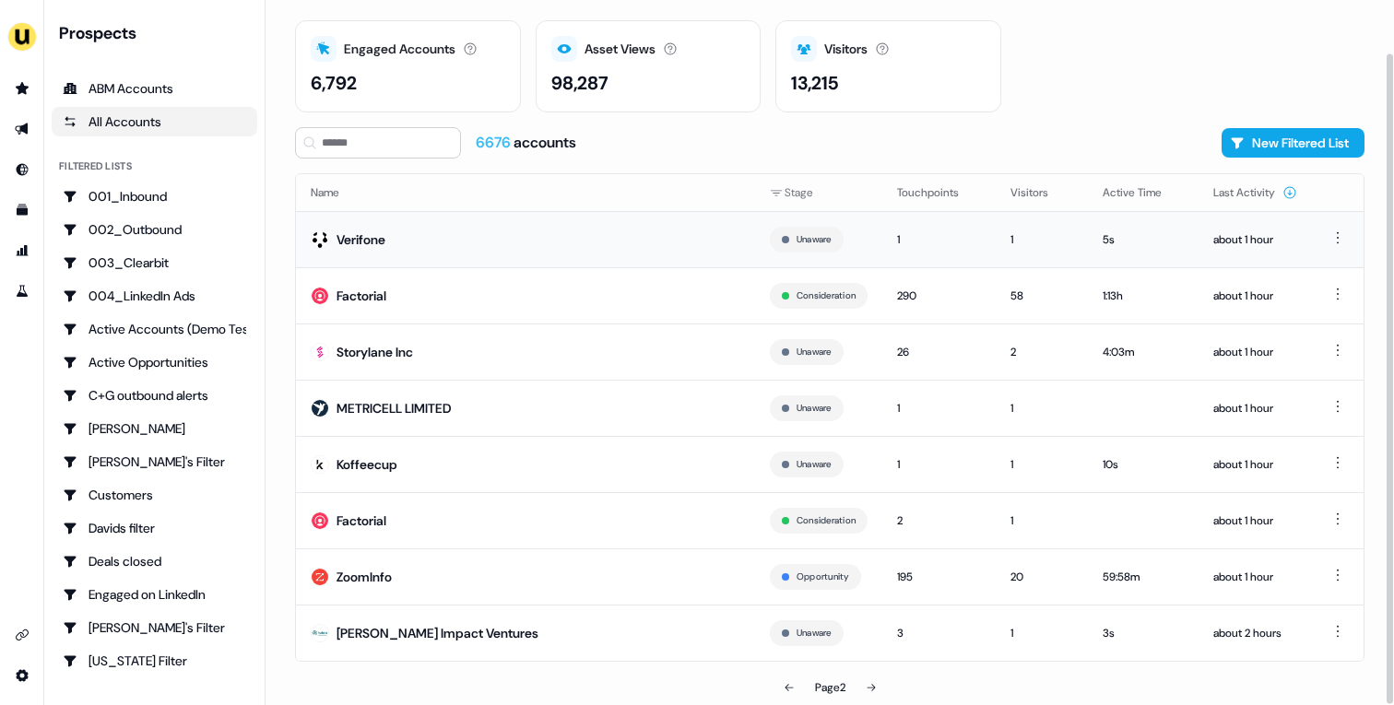
click at [400, 243] on td "Verifone" at bounding box center [525, 239] width 459 height 56
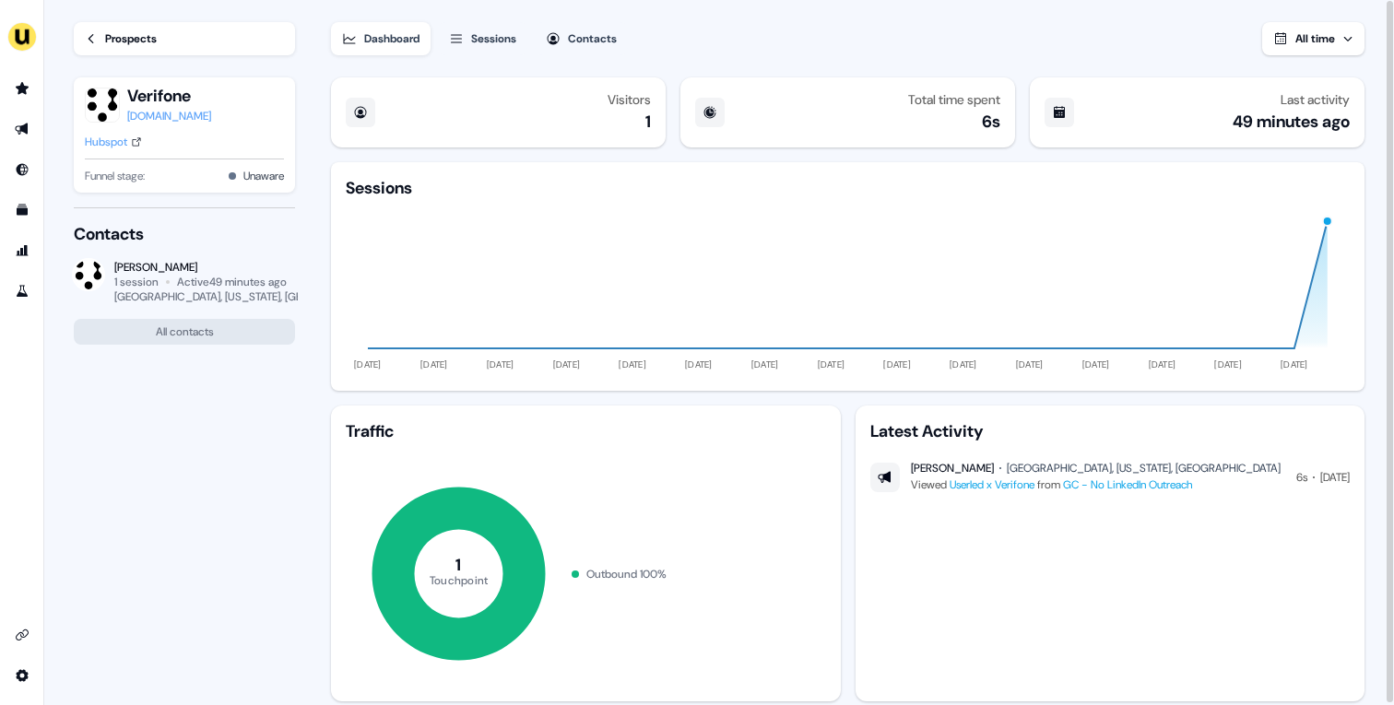
click at [117, 47] on div "Prospects" at bounding box center [131, 39] width 52 height 18
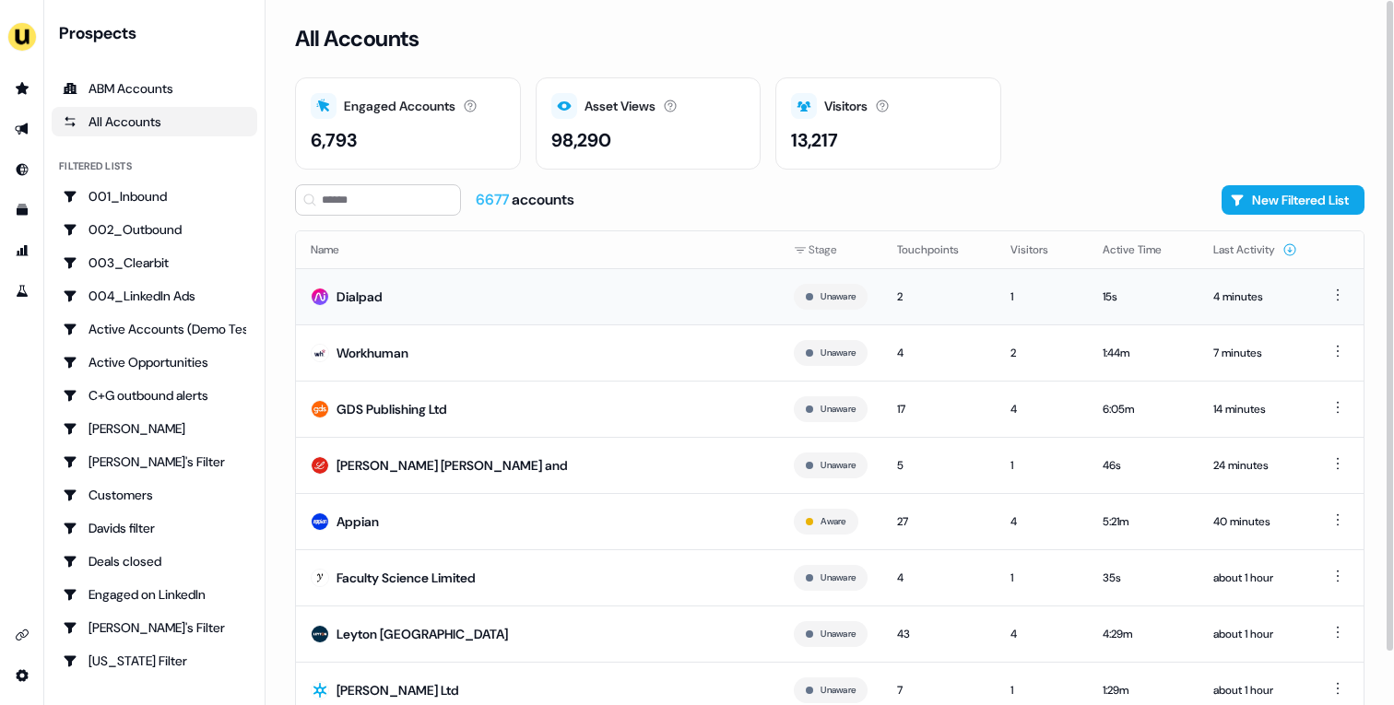
click at [483, 296] on td "Dialpad" at bounding box center [537, 296] width 483 height 56
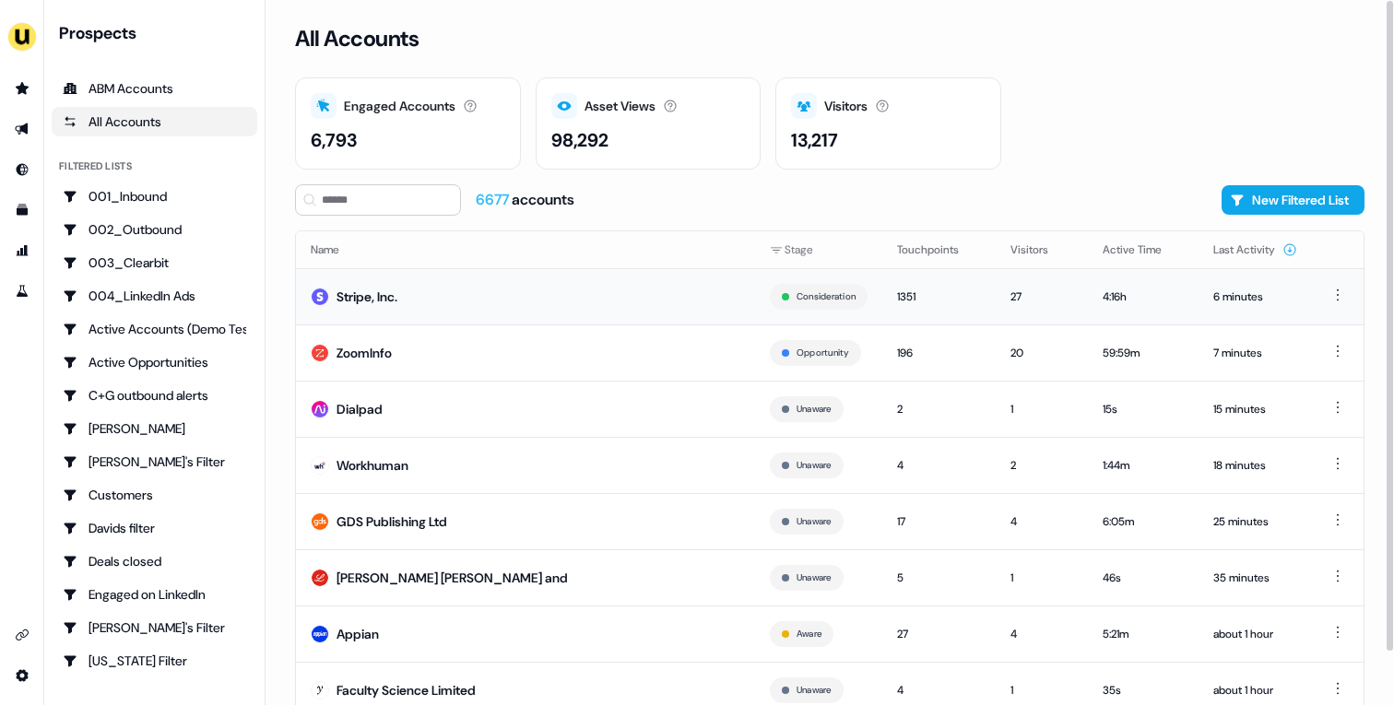
click at [521, 300] on td "Stripe, Inc." at bounding box center [525, 296] width 459 height 56
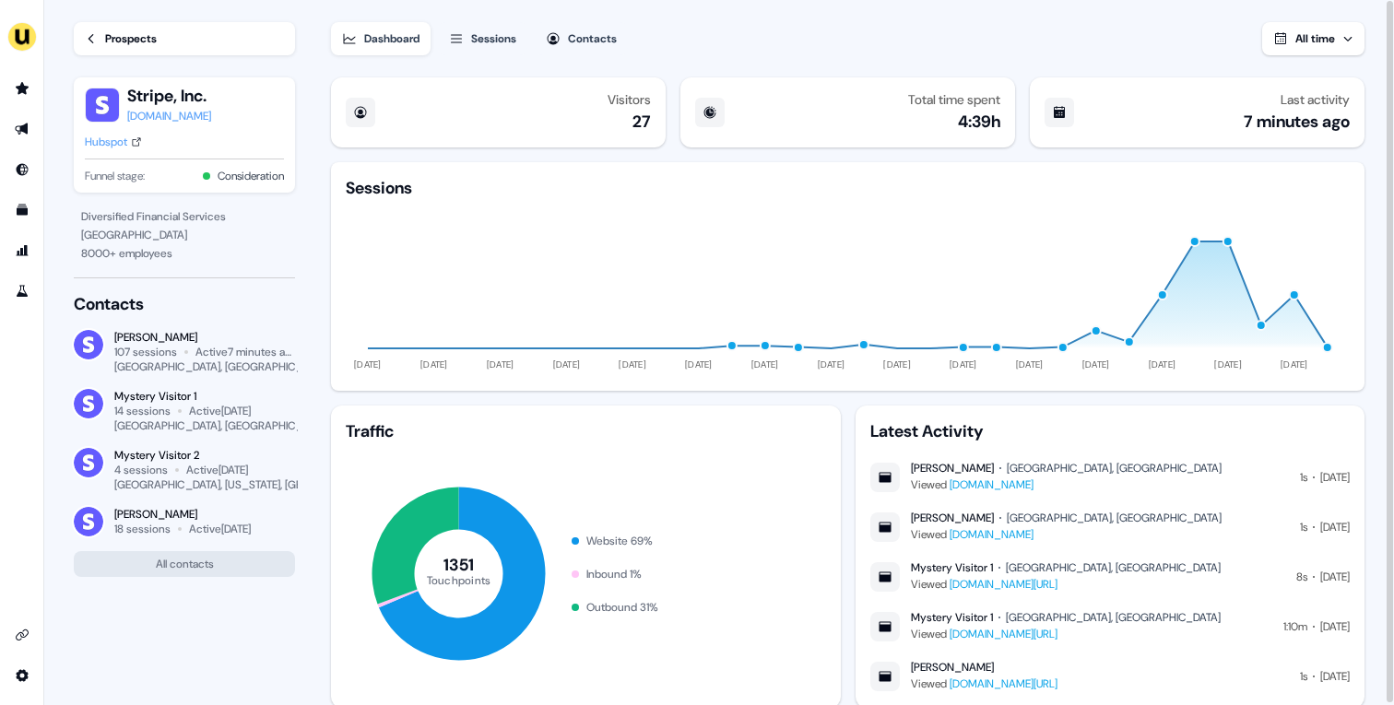
click at [167, 41] on link "Prospects" at bounding box center [184, 38] width 221 height 33
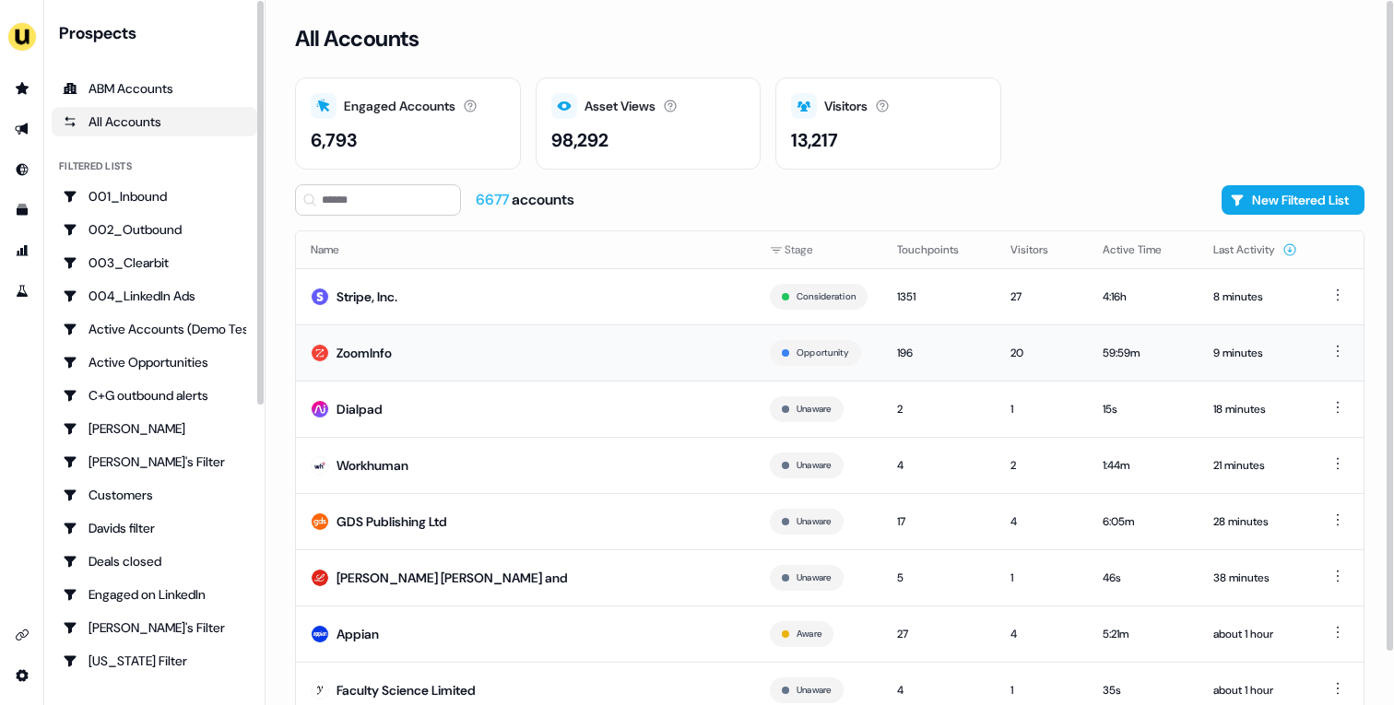
scroll to position [57, 0]
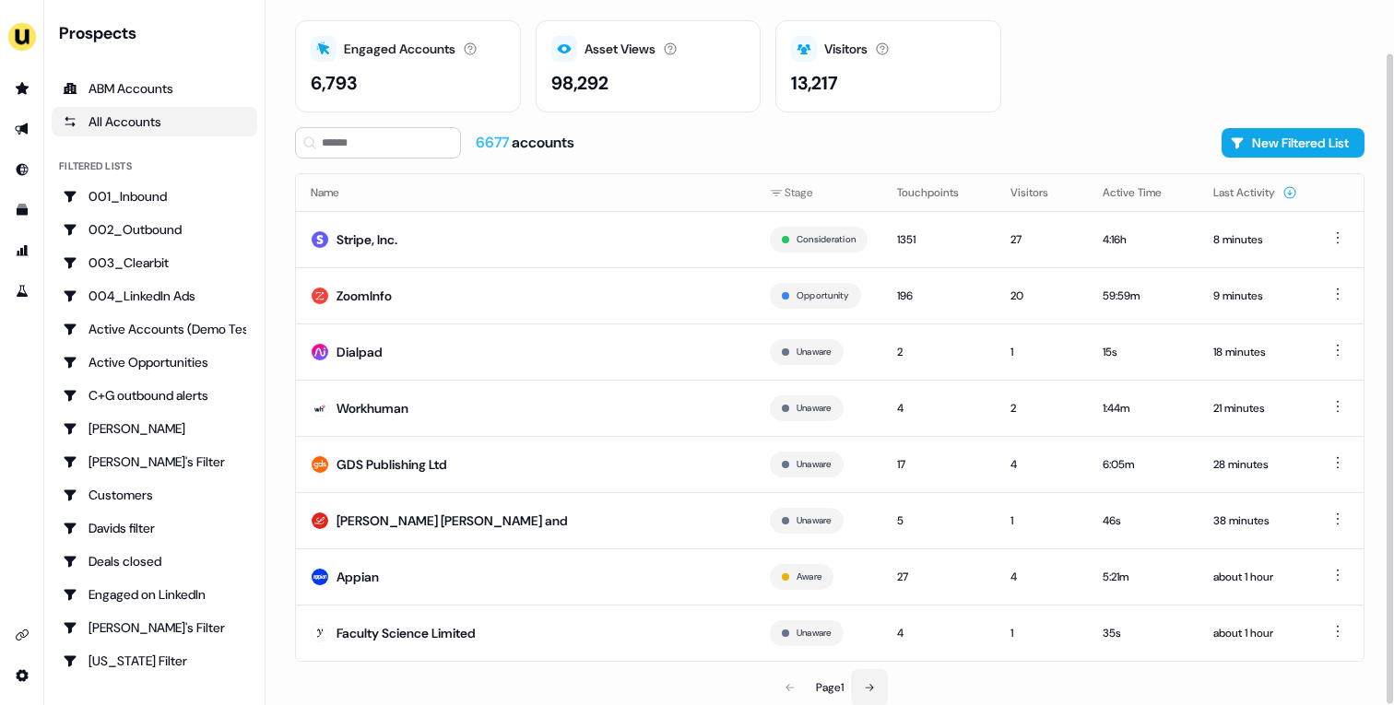
click at [875, 687] on icon at bounding box center [869, 687] width 11 height 11
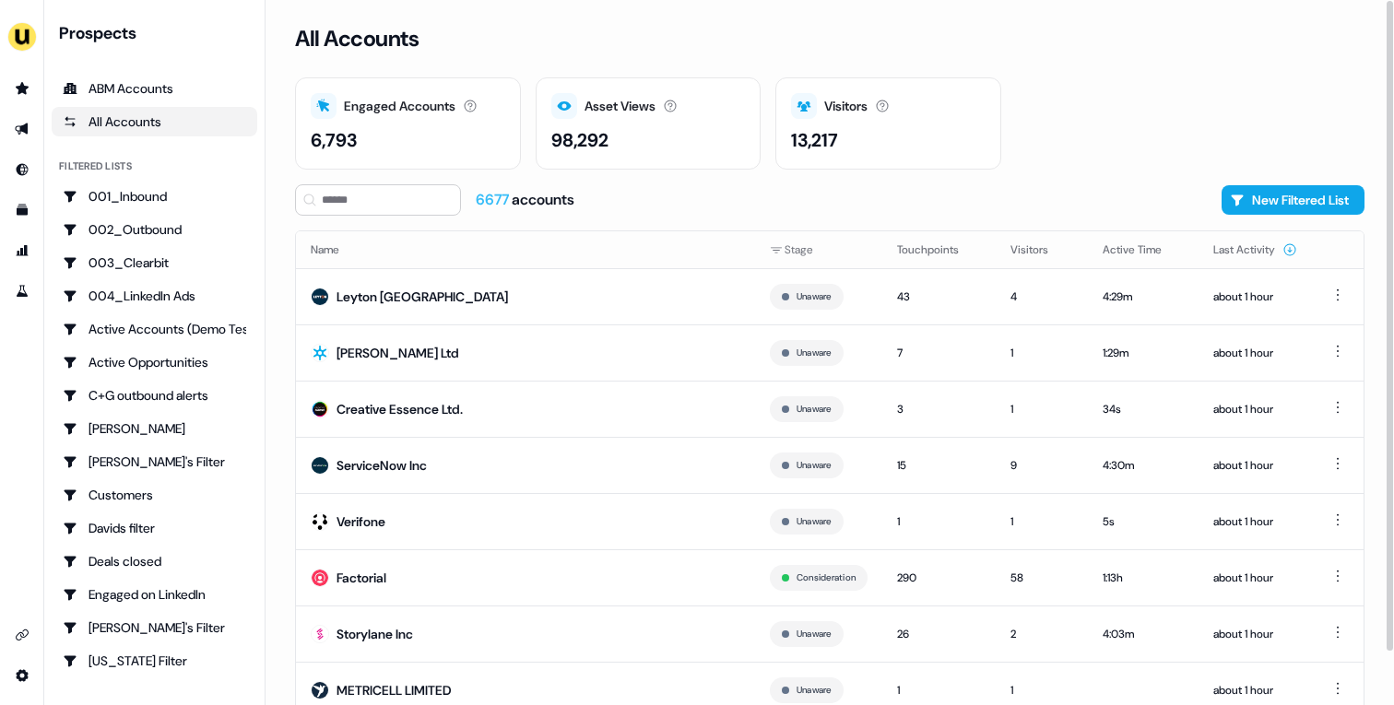
scroll to position [57, 0]
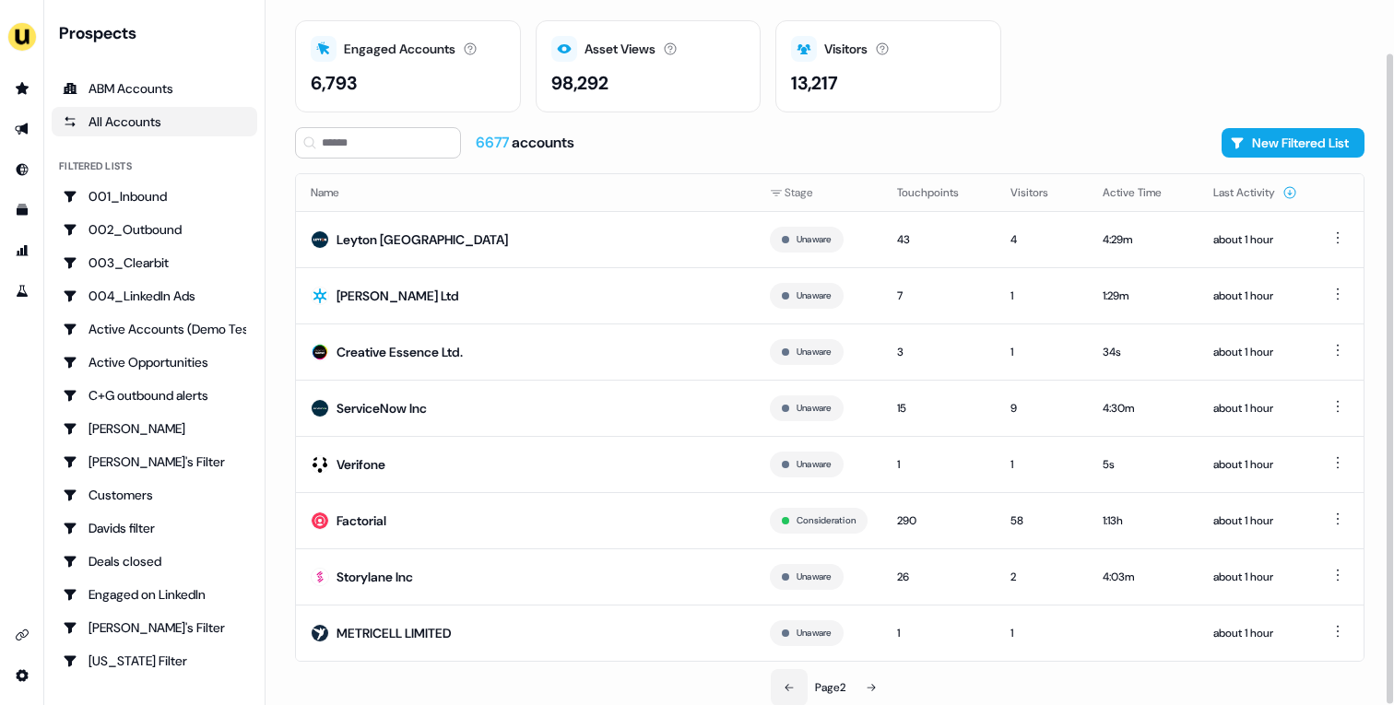
click at [790, 686] on icon at bounding box center [789, 687] width 11 height 11
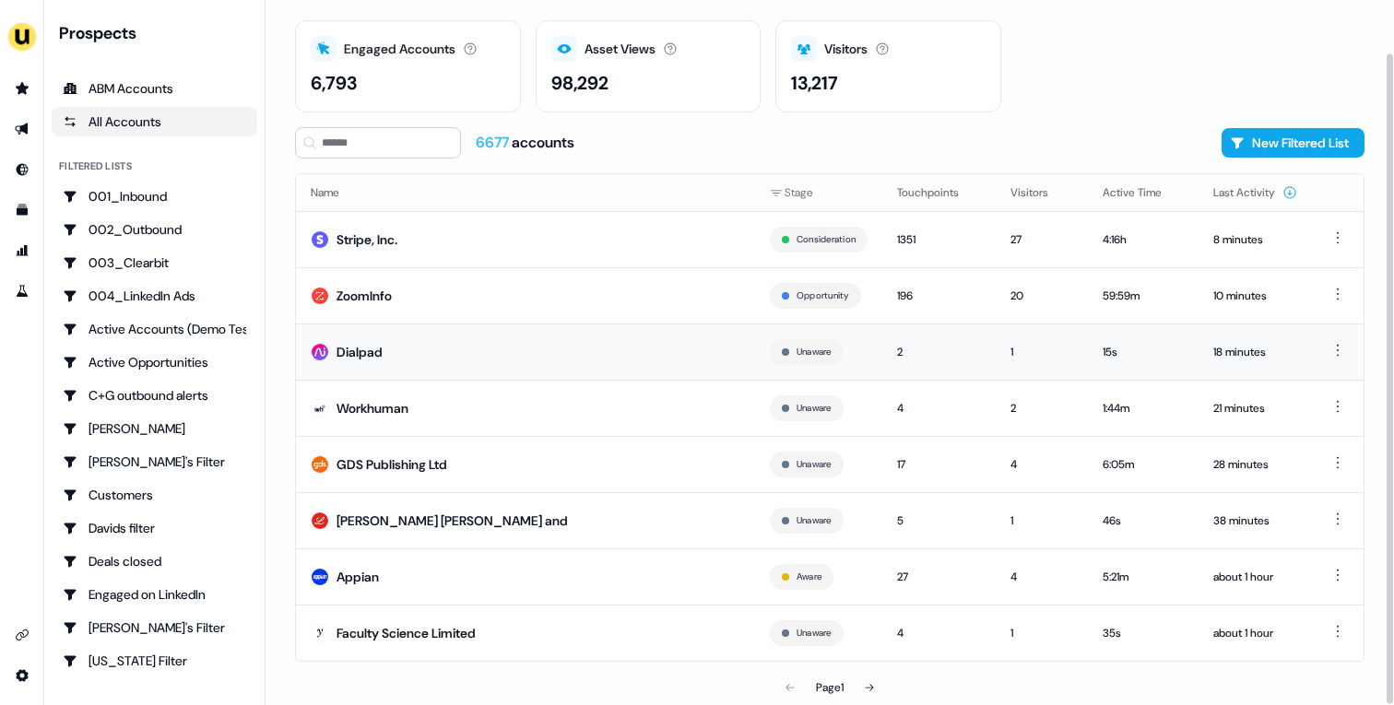
click at [513, 353] on td "Dialpad" at bounding box center [525, 352] width 459 height 56
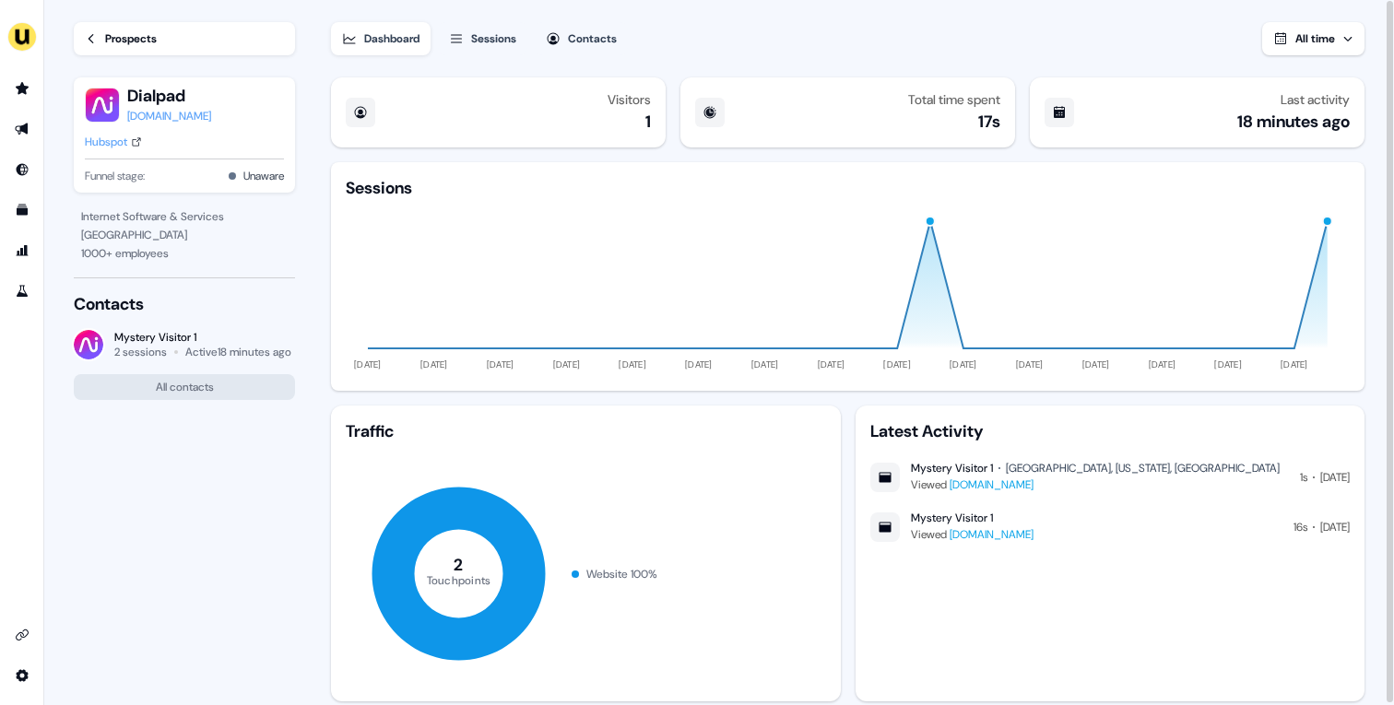
click at [138, 42] on div "Prospects" at bounding box center [131, 39] width 52 height 18
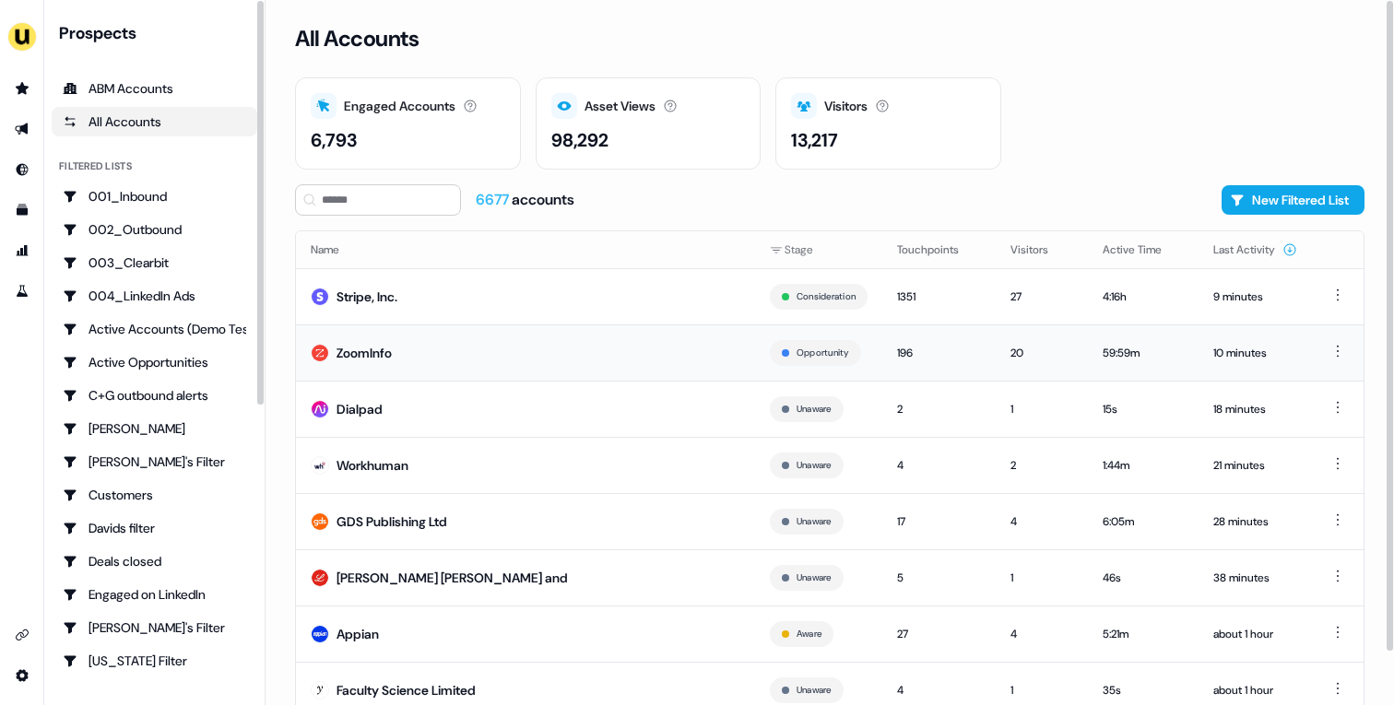
click at [378, 357] on div "ZoomInfo" at bounding box center [364, 353] width 55 height 18
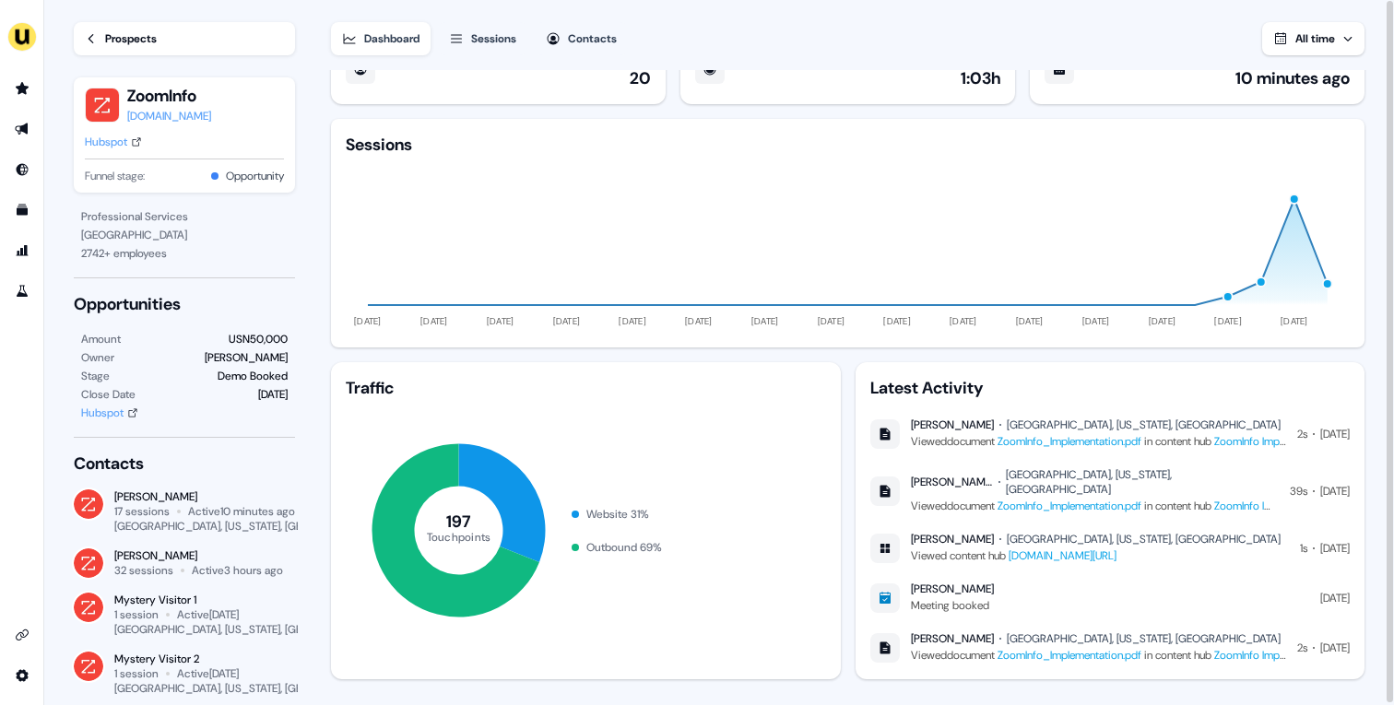
scroll to position [46, 0]
